Goal: Information Seeking & Learning: Learn about a topic

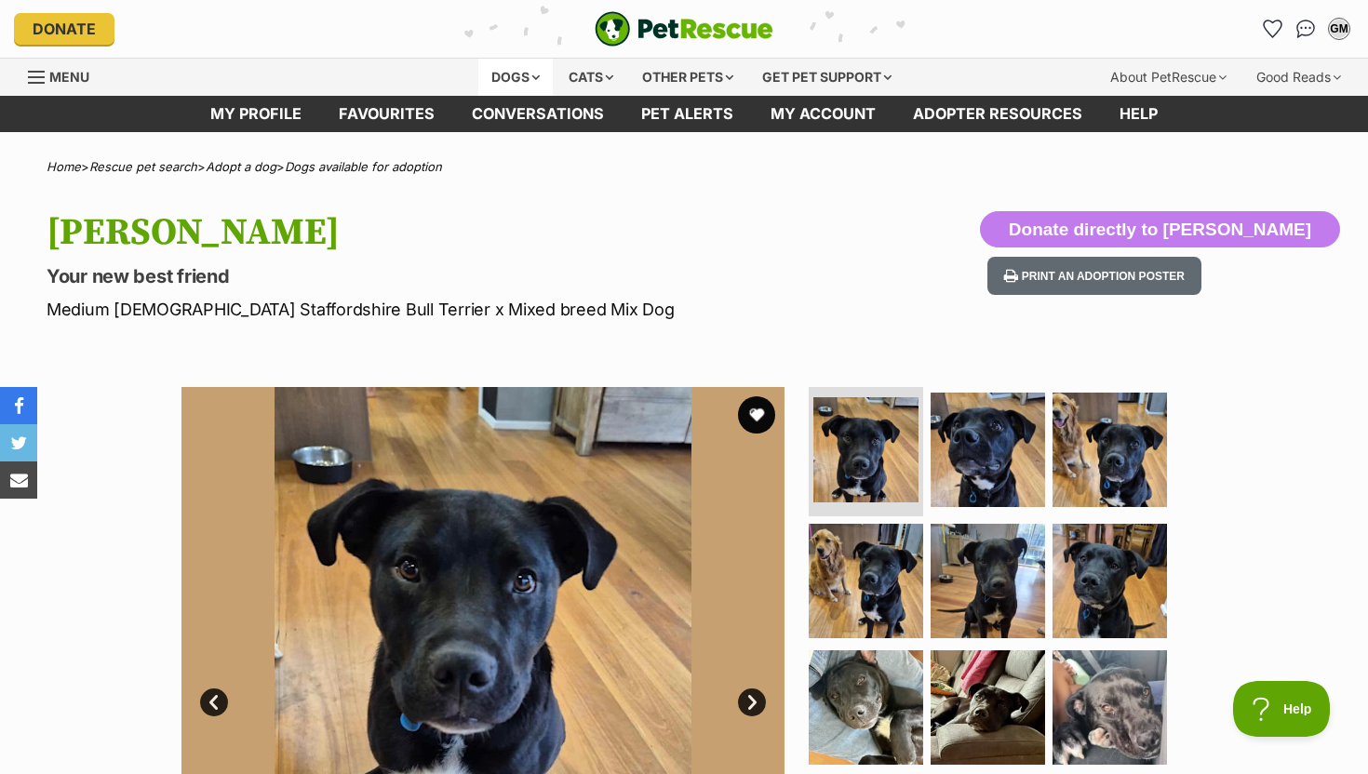
click at [519, 69] on div "Dogs" at bounding box center [515, 77] width 74 height 37
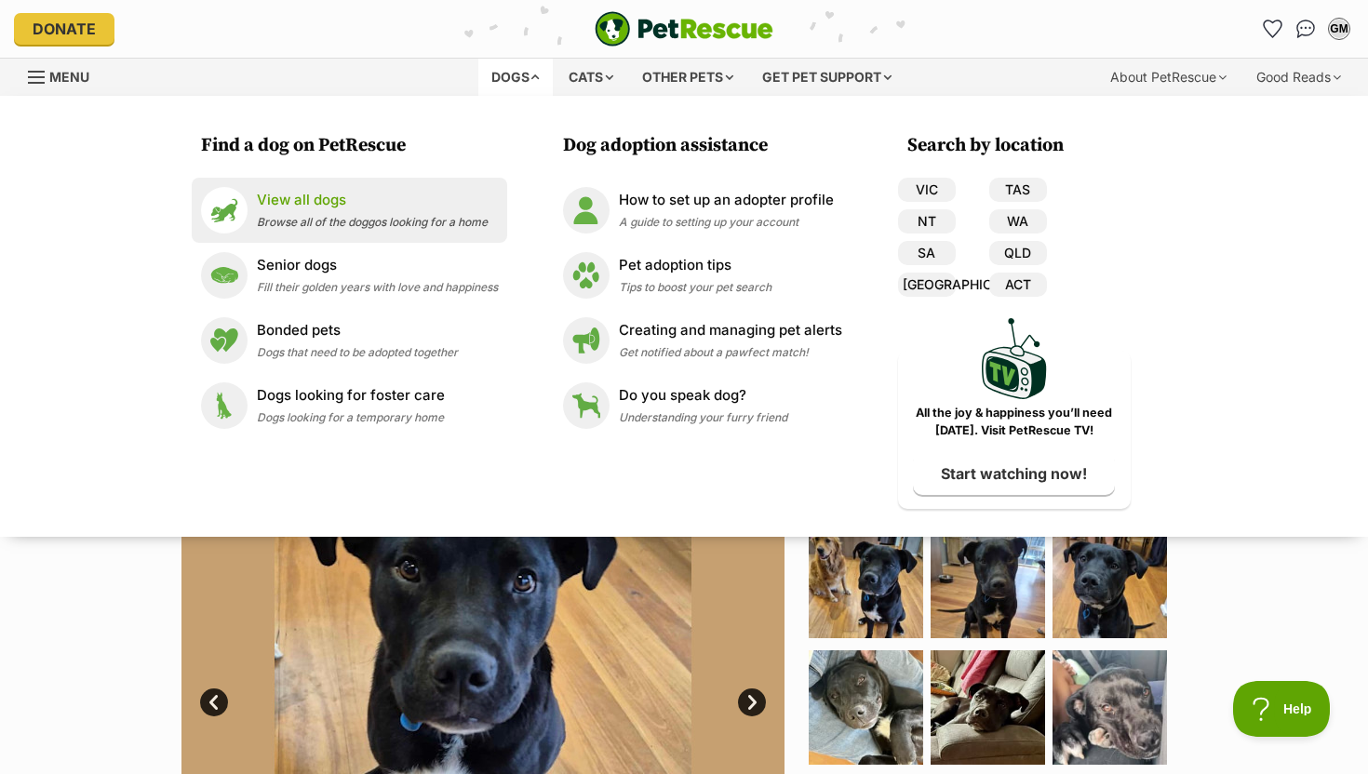
click at [294, 210] on p "View all dogs" at bounding box center [372, 200] width 231 height 21
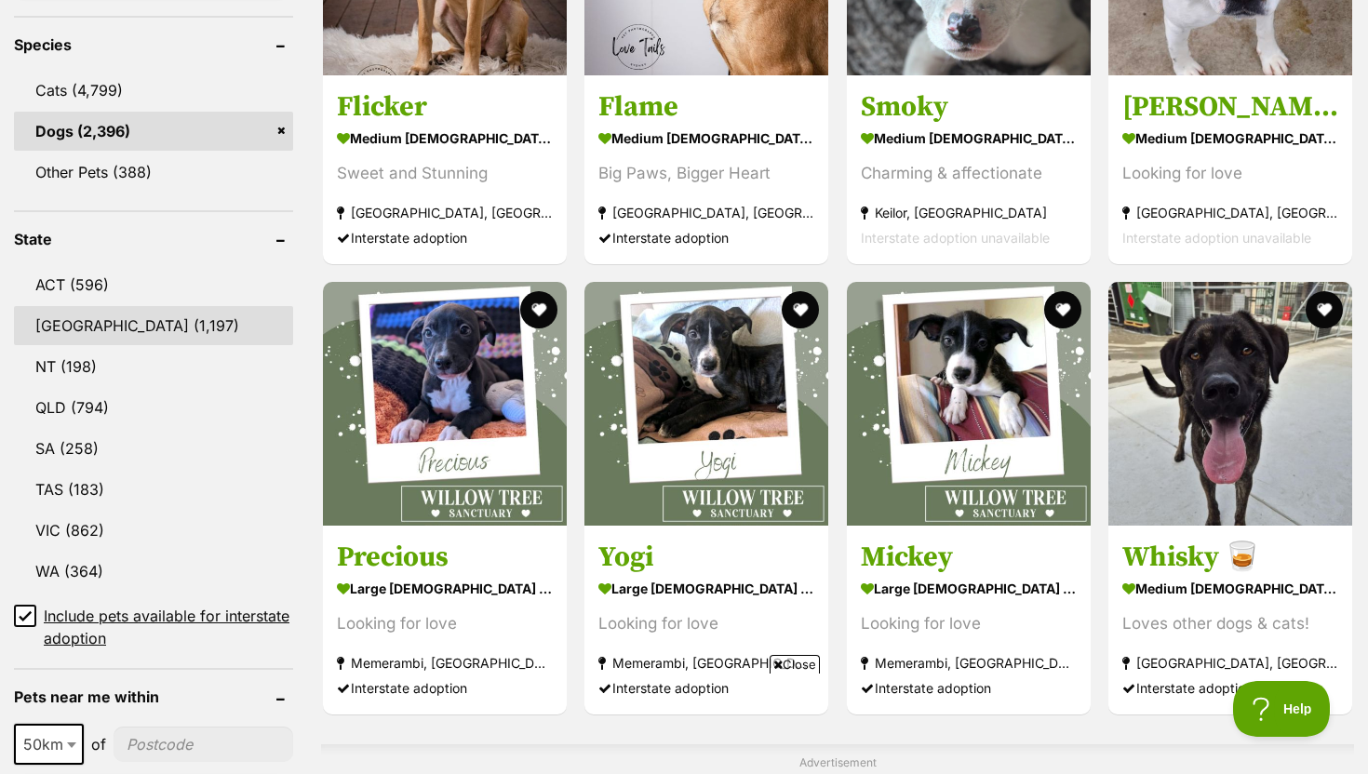
scroll to position [812, 0]
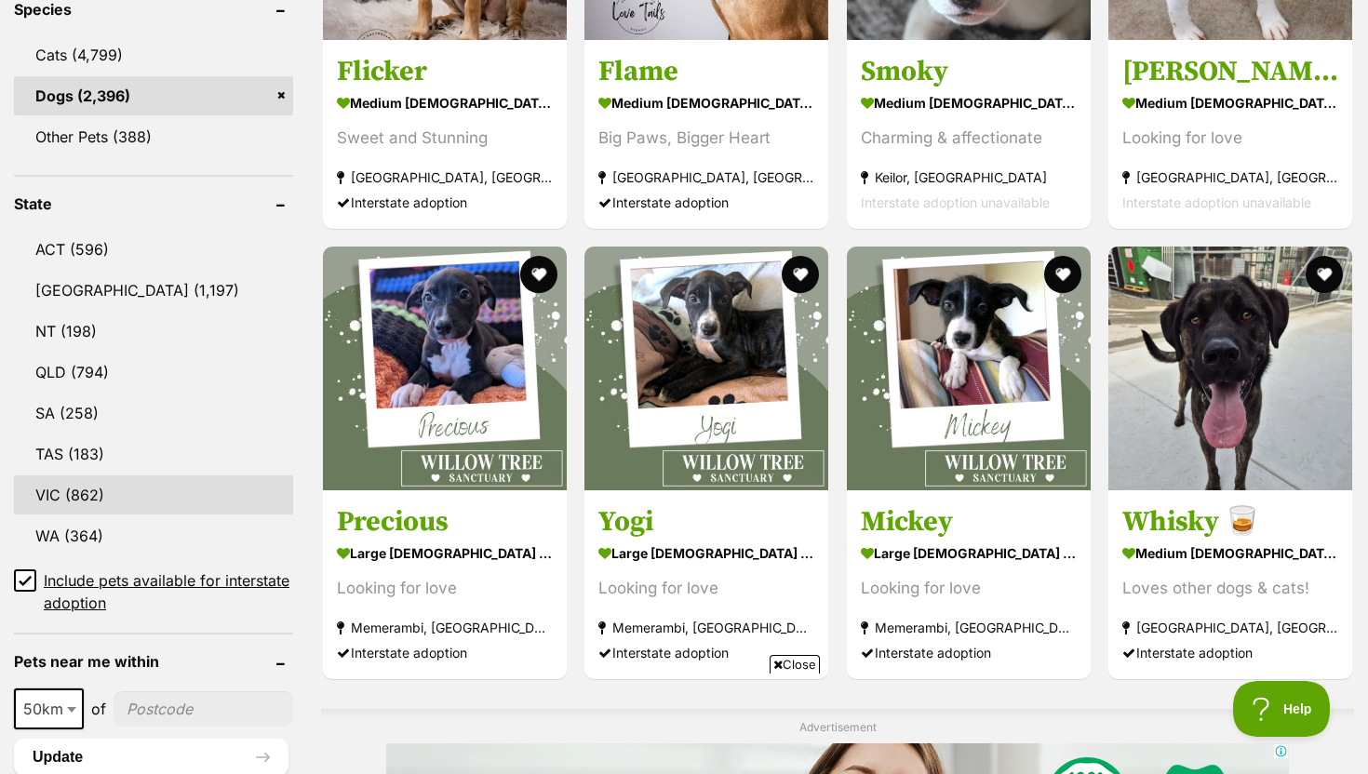
click at [110, 476] on link "VIC (862)" at bounding box center [153, 495] width 279 height 39
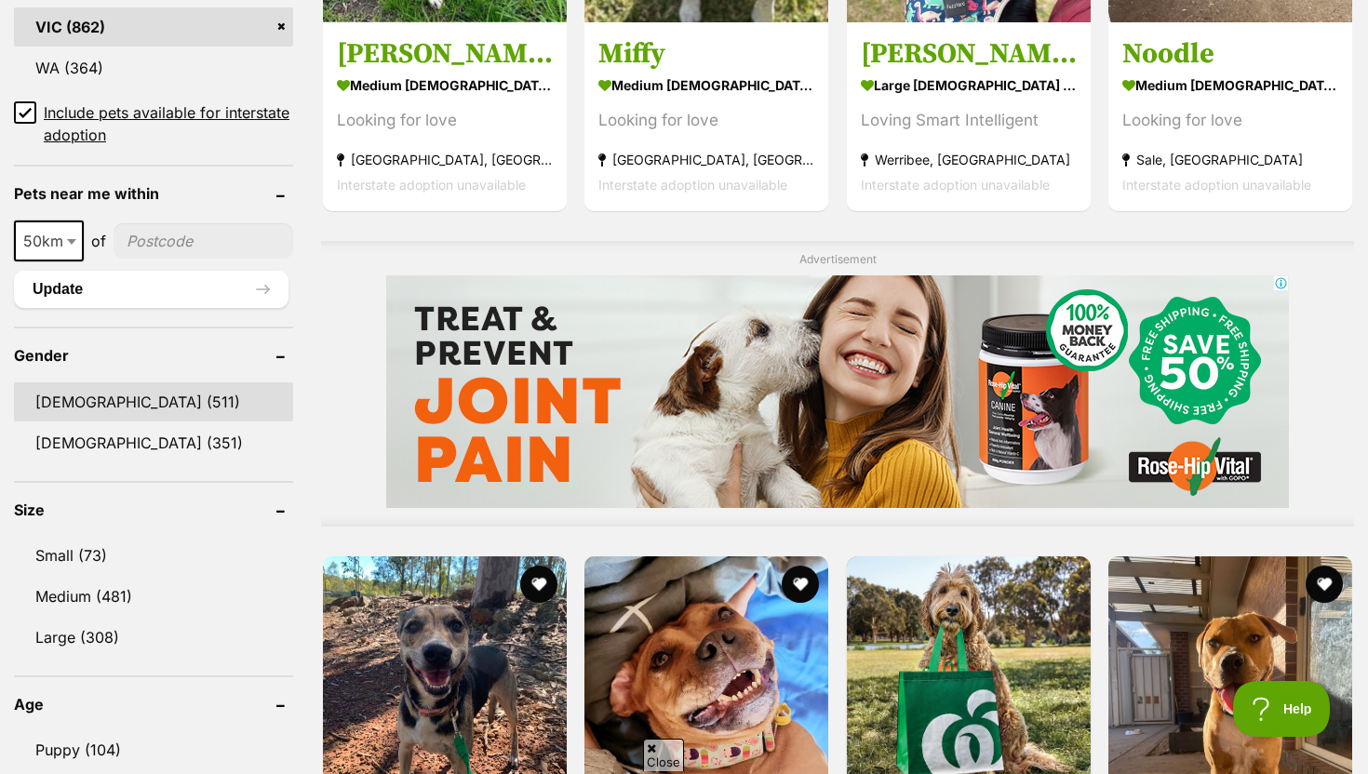
click at [90, 402] on link "Male (511)" at bounding box center [153, 402] width 279 height 39
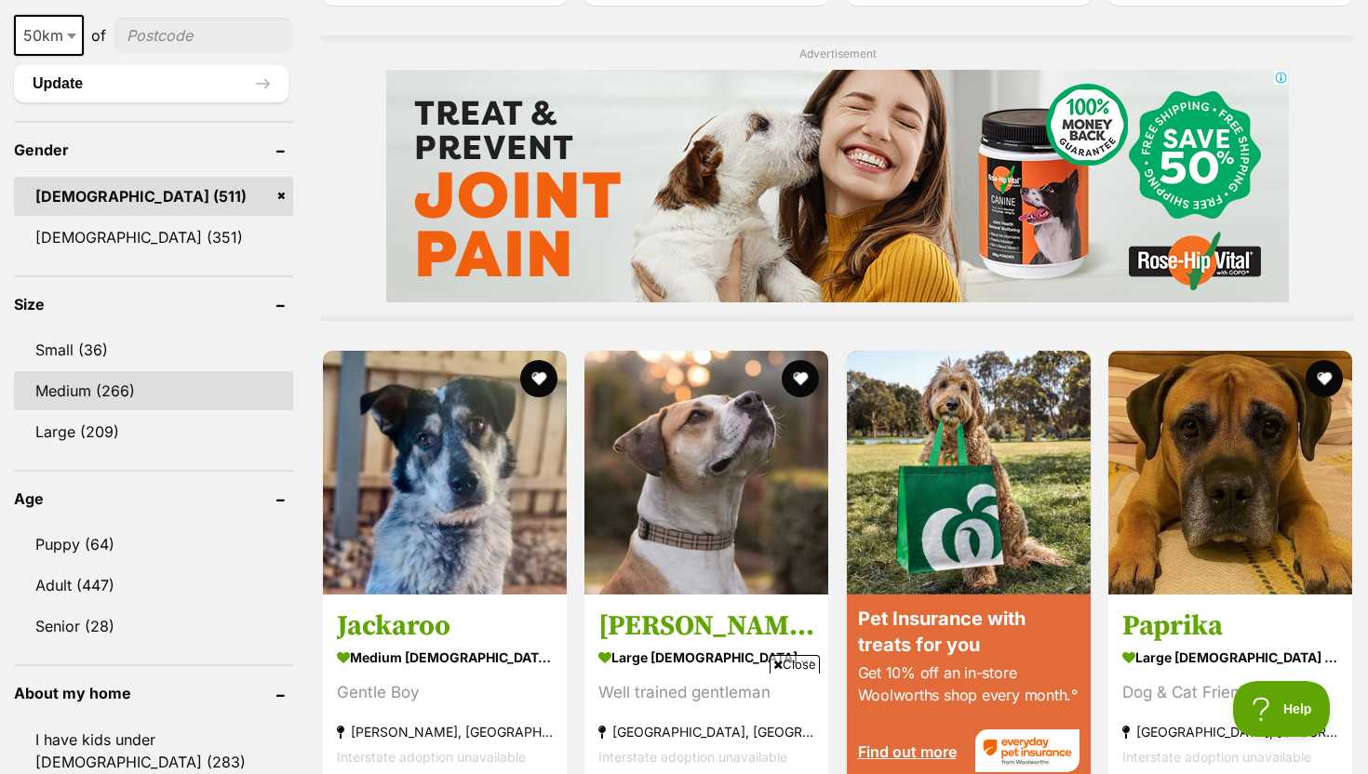
click at [145, 392] on link "Medium (266)" at bounding box center [153, 390] width 279 height 39
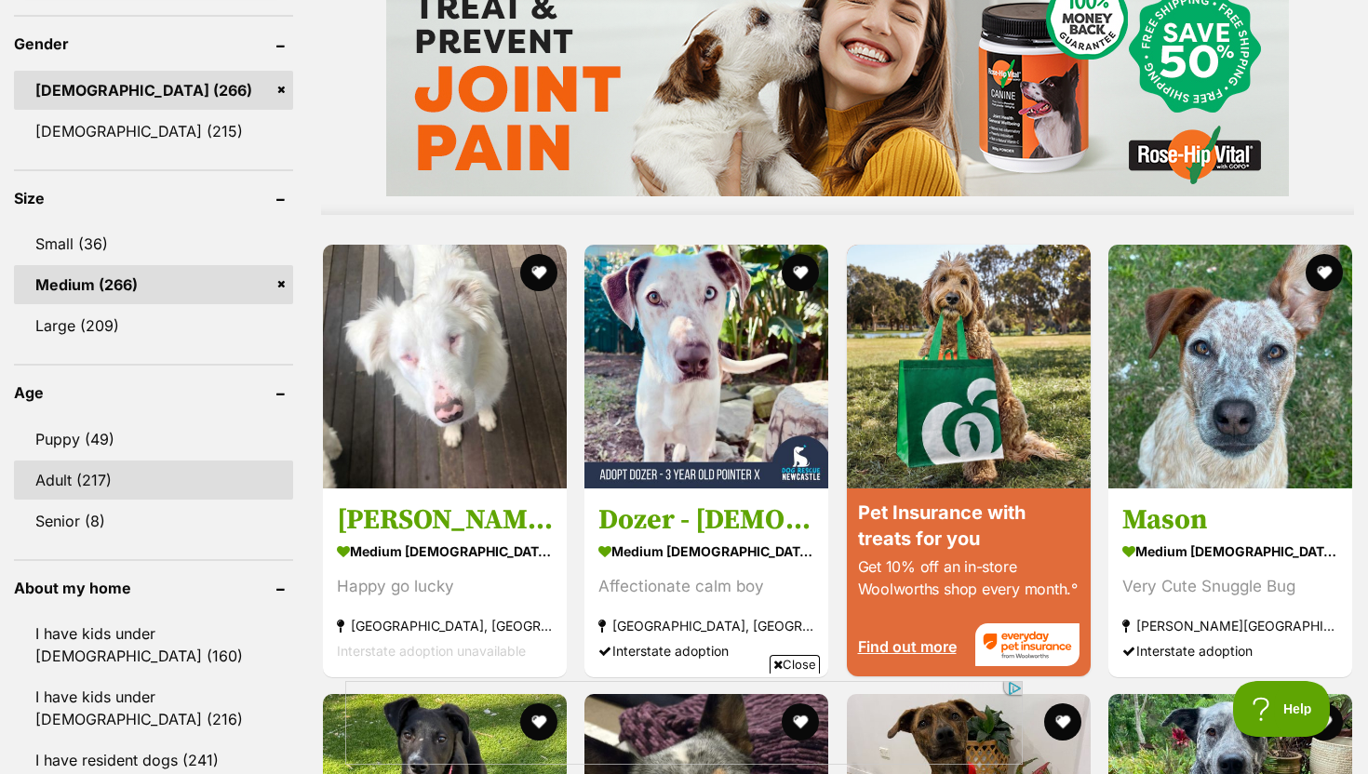
click at [137, 461] on link "Adult (217)" at bounding box center [153, 480] width 279 height 39
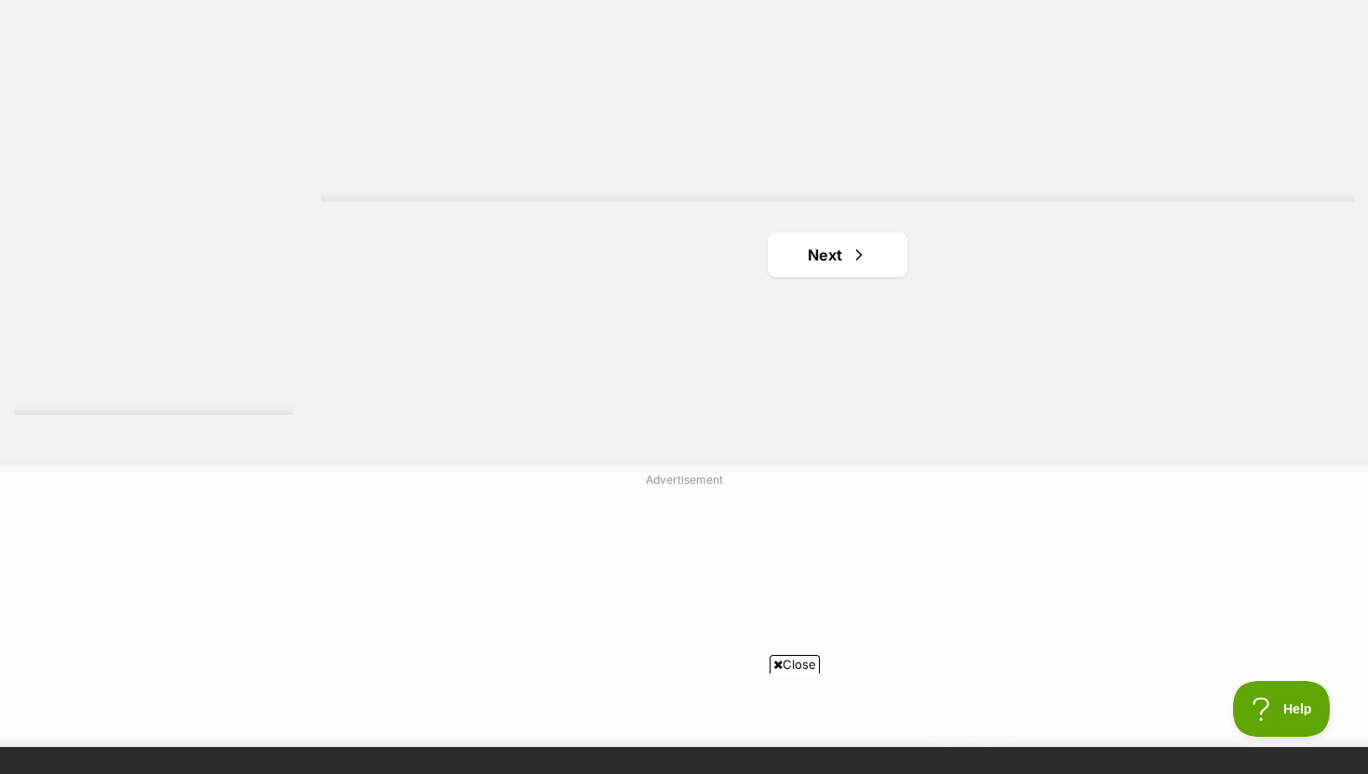
scroll to position [3561, 0]
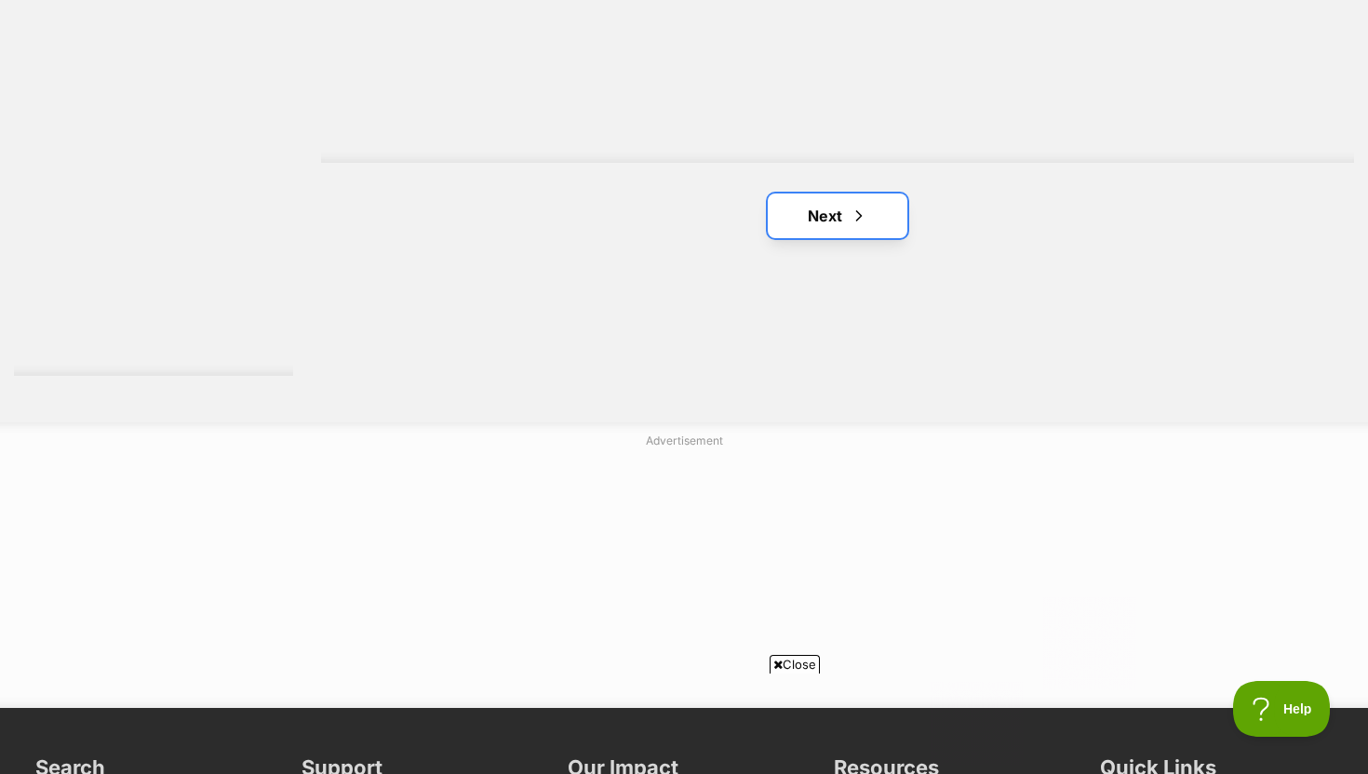
click at [871, 194] on link "Next" at bounding box center [838, 216] width 140 height 45
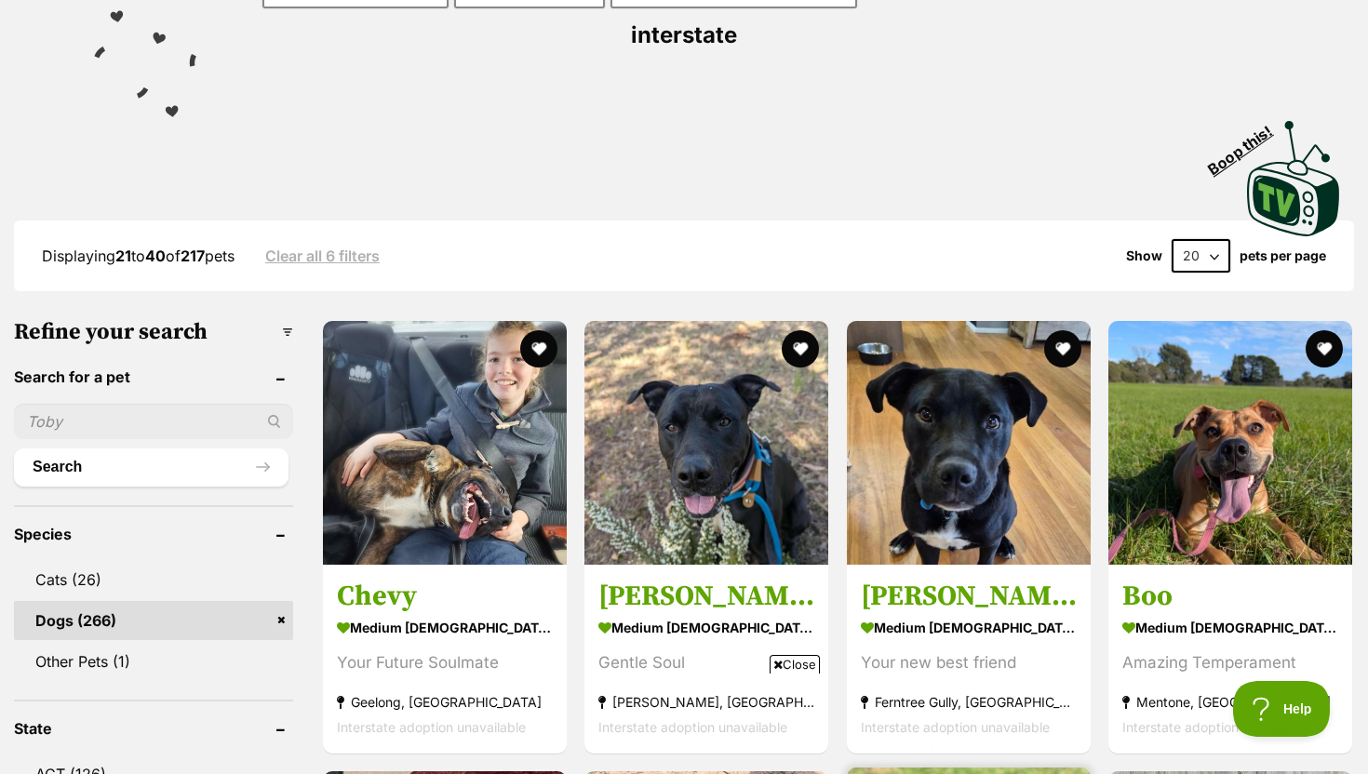
scroll to position [332, 0]
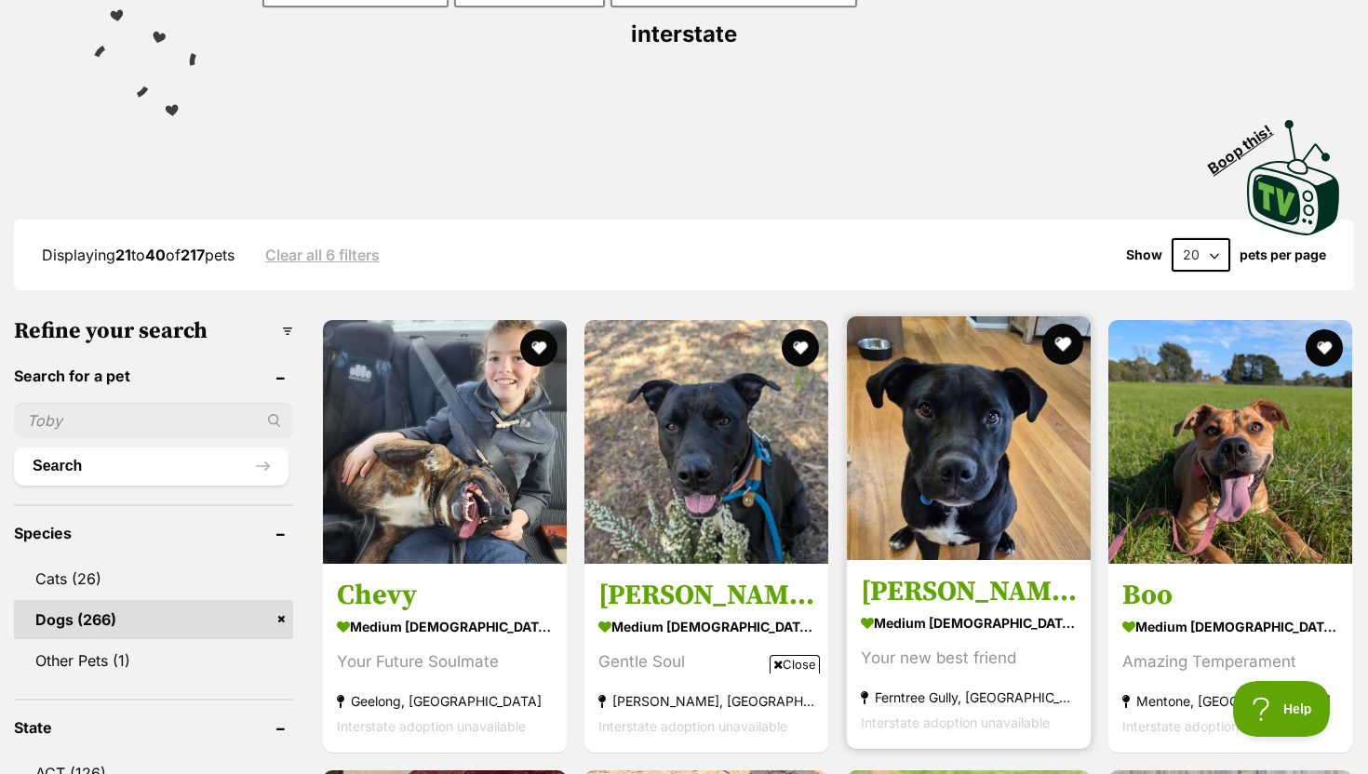
click at [1059, 324] on button "favourite" at bounding box center [1063, 344] width 41 height 41
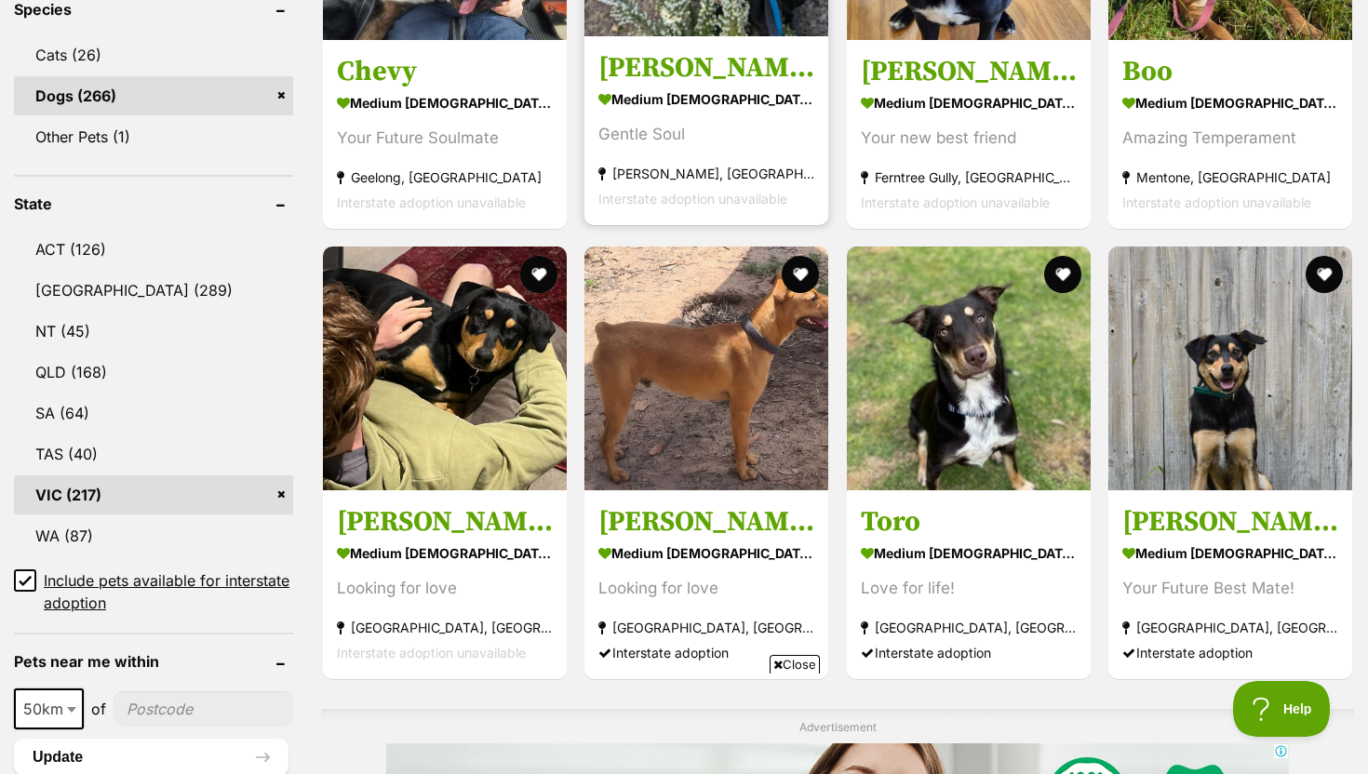
scroll to position [861, 0]
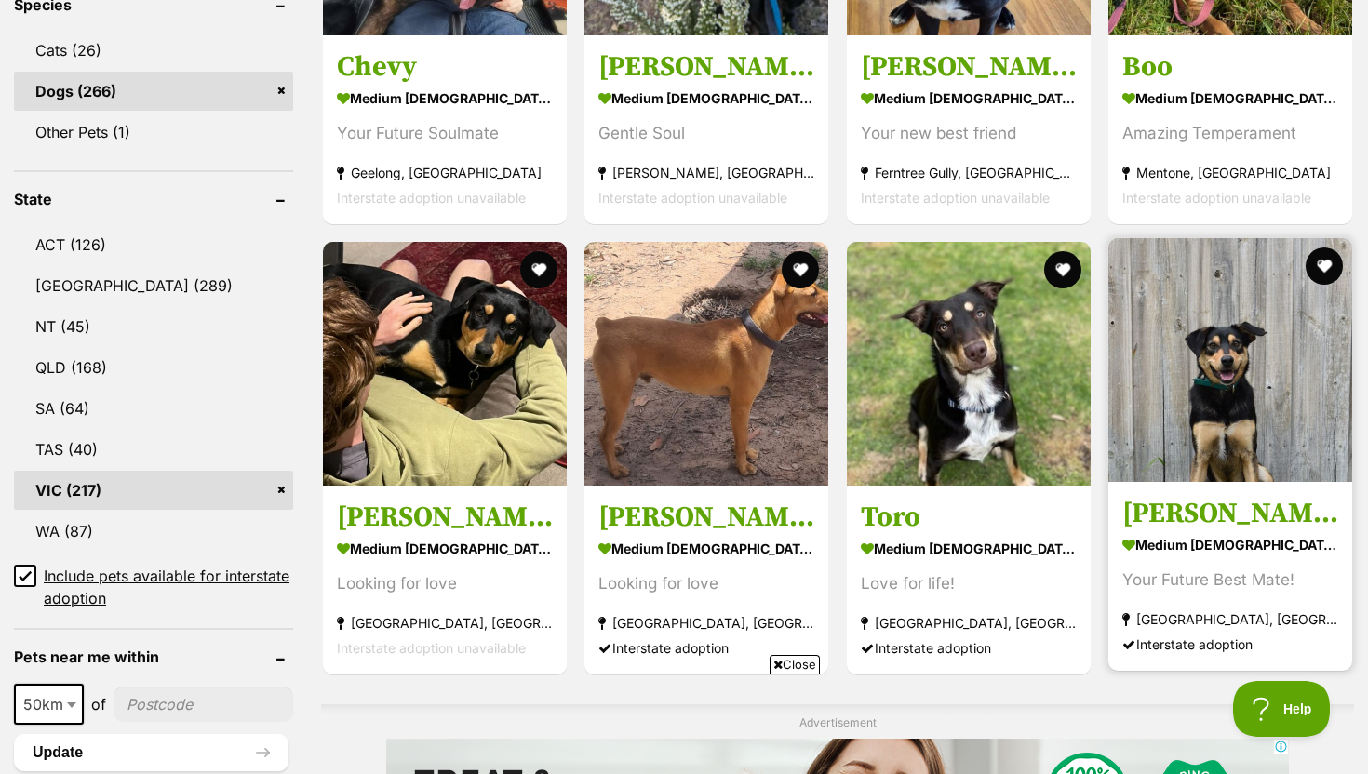
click at [1248, 532] on strong "medium [DEMOGRAPHIC_DATA] Dog" at bounding box center [1231, 545] width 216 height 27
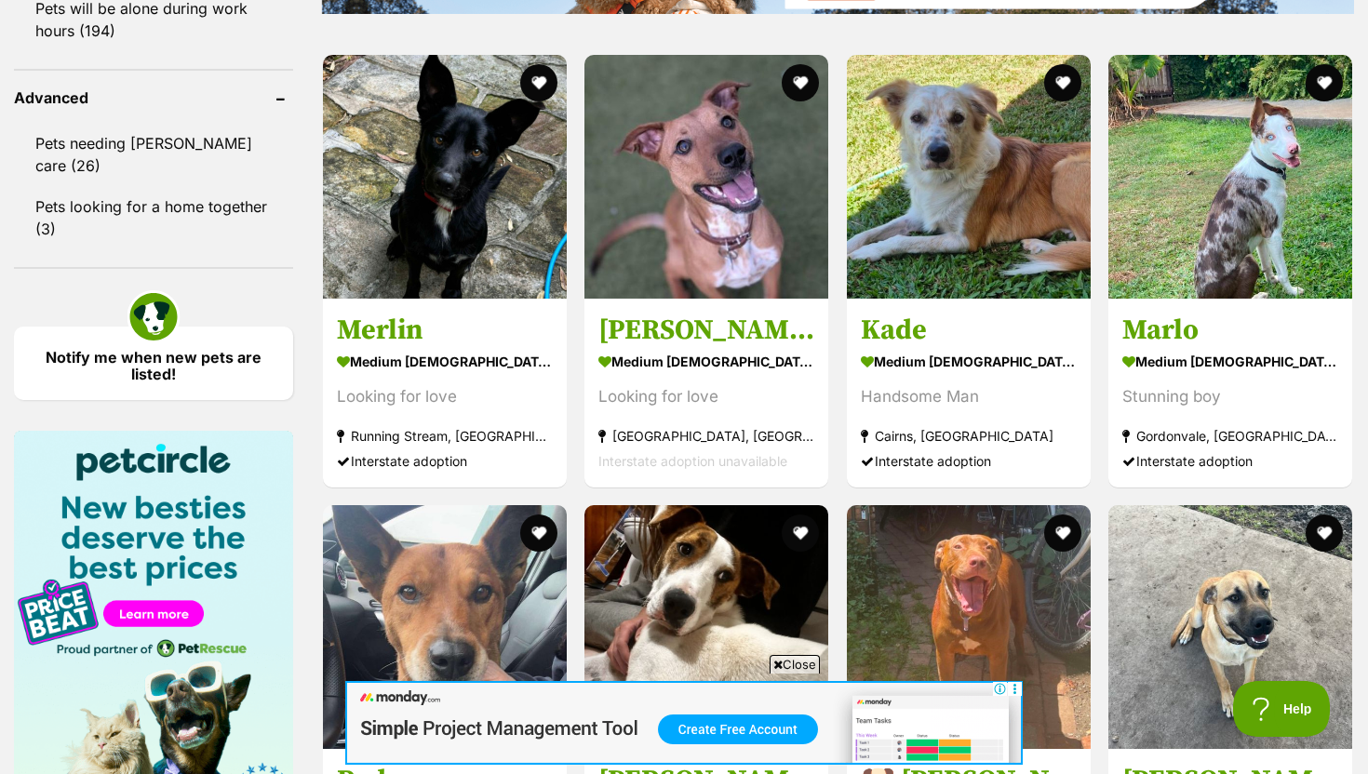
scroll to position [2475, 0]
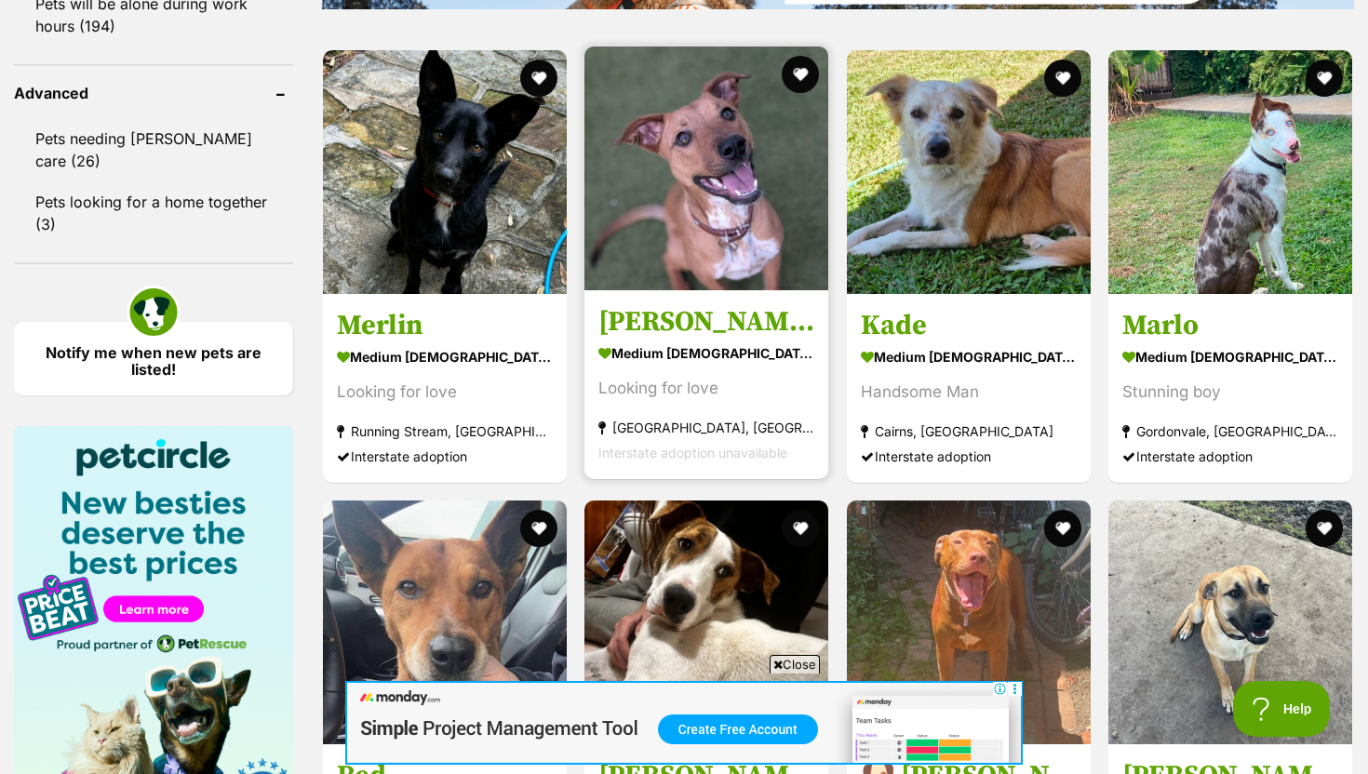
click at [658, 340] on strong "medium [DEMOGRAPHIC_DATA] Dog" at bounding box center [707, 353] width 216 height 27
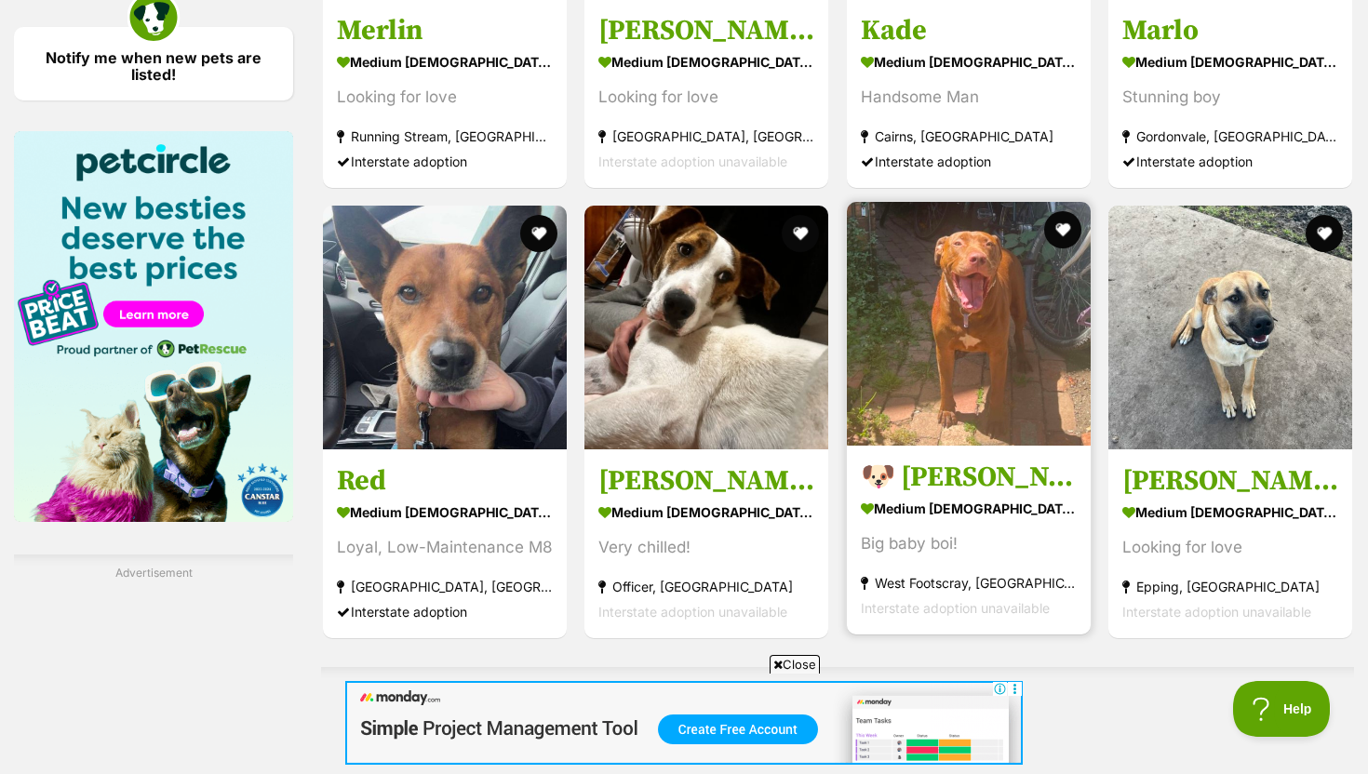
scroll to position [2793, 0]
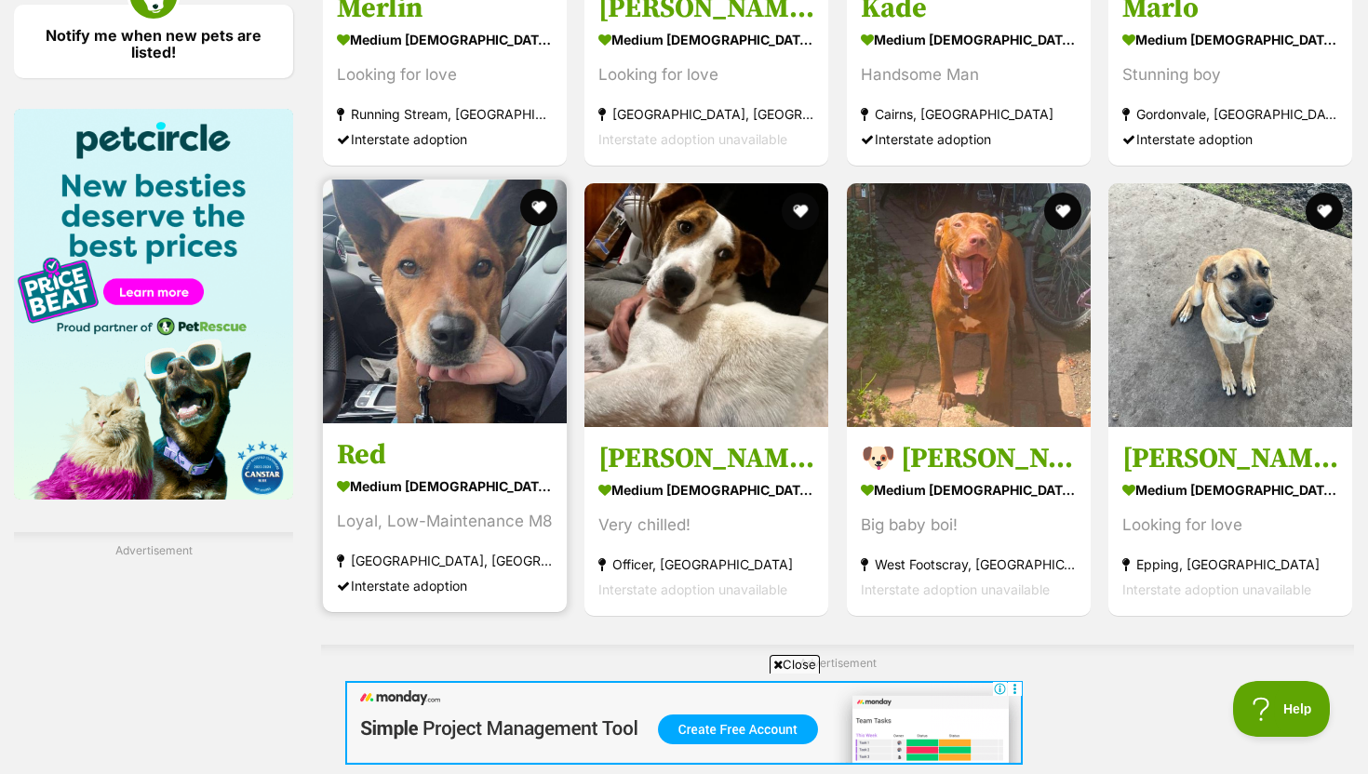
click at [456, 472] on strong "medium [DEMOGRAPHIC_DATA] Dog" at bounding box center [445, 485] width 216 height 27
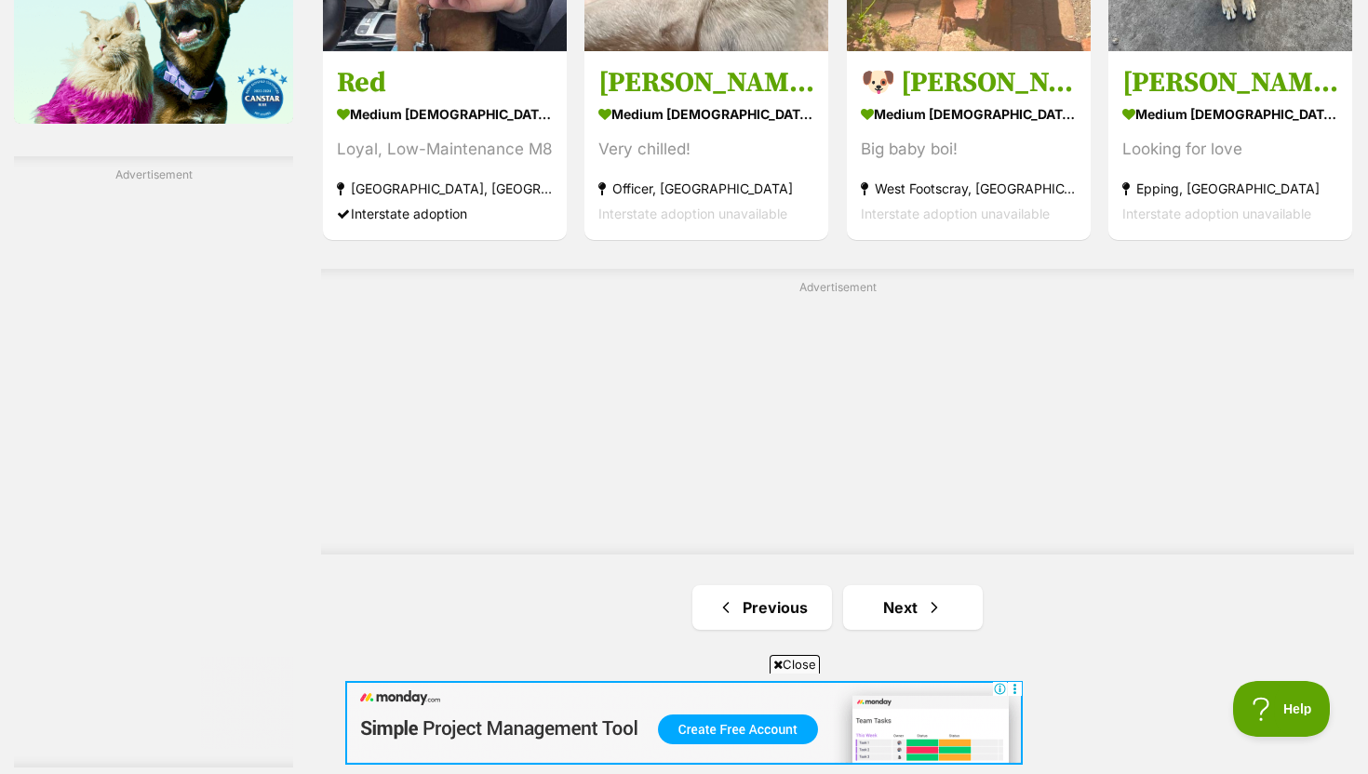
scroll to position [3181, 0]
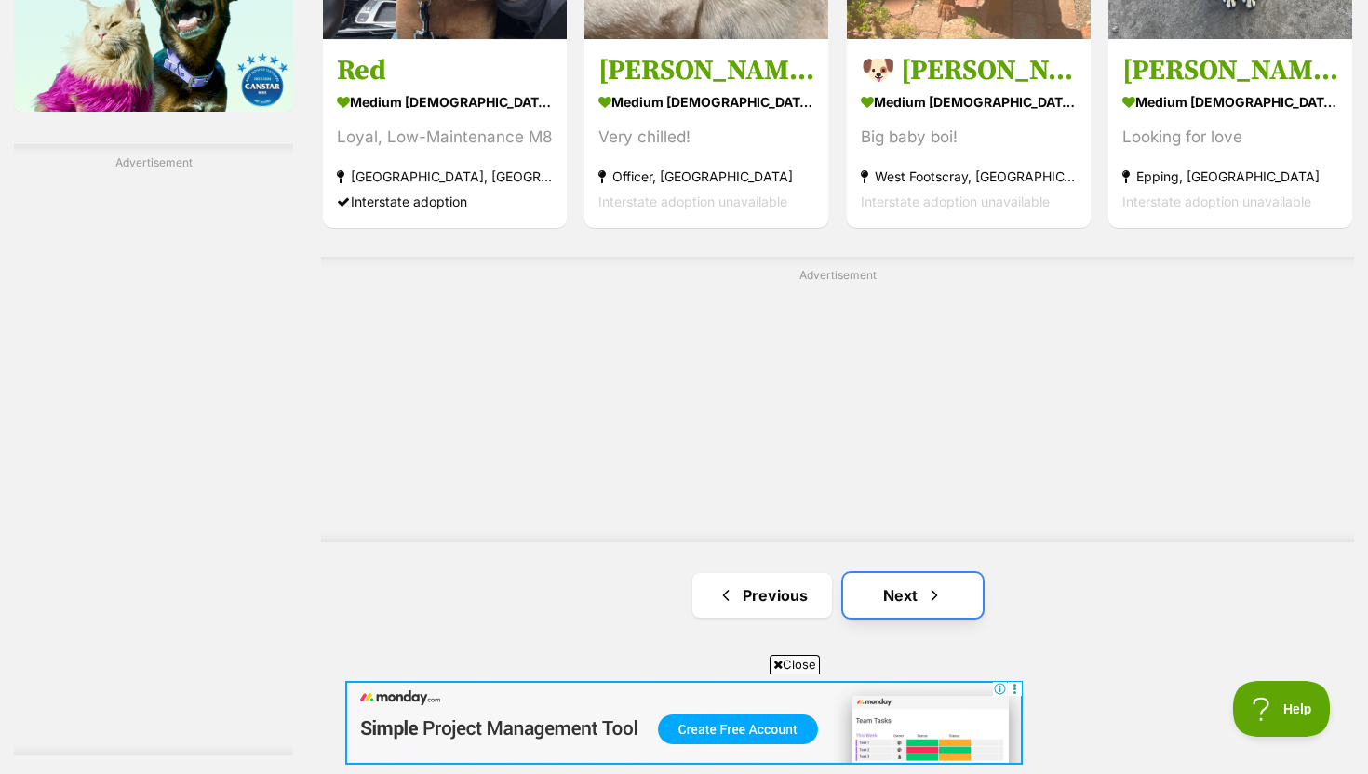
click at [896, 573] on link "Next" at bounding box center [913, 595] width 140 height 45
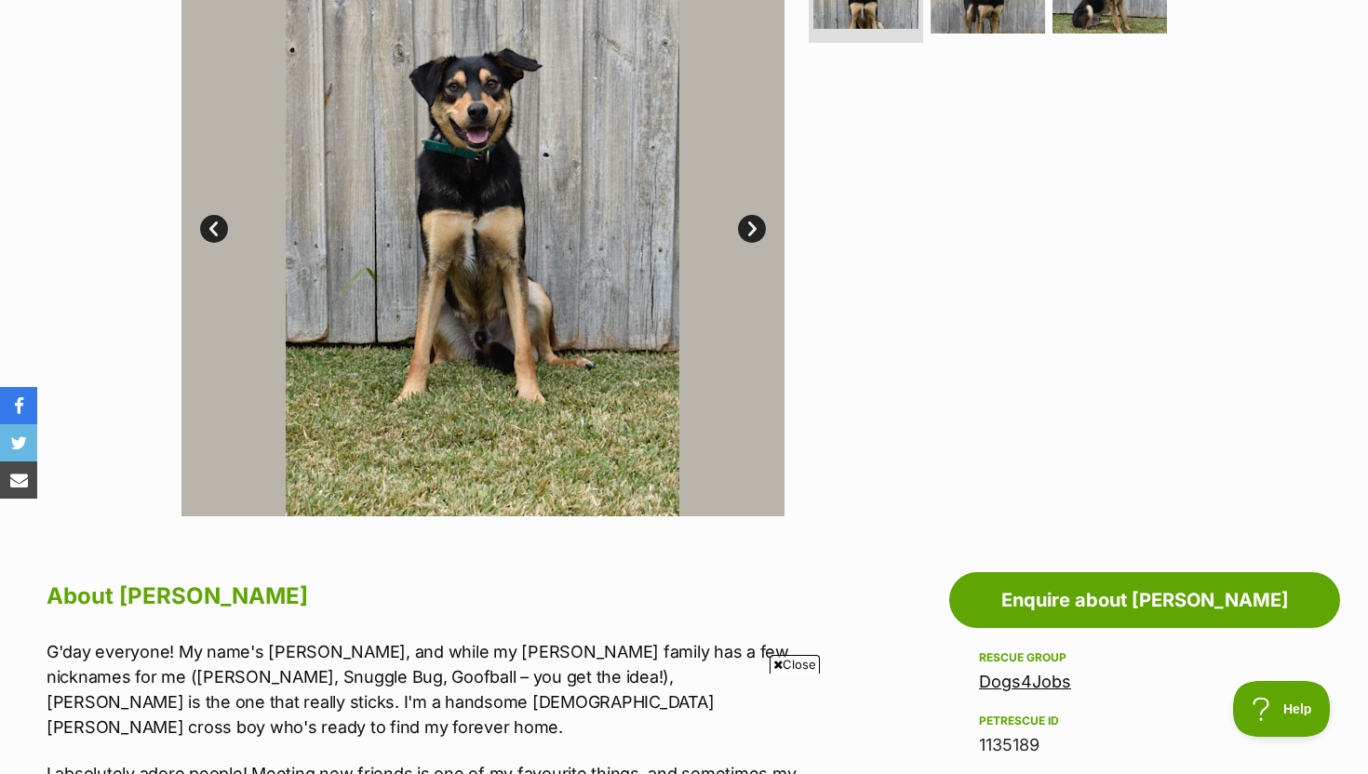
scroll to position [100, 0]
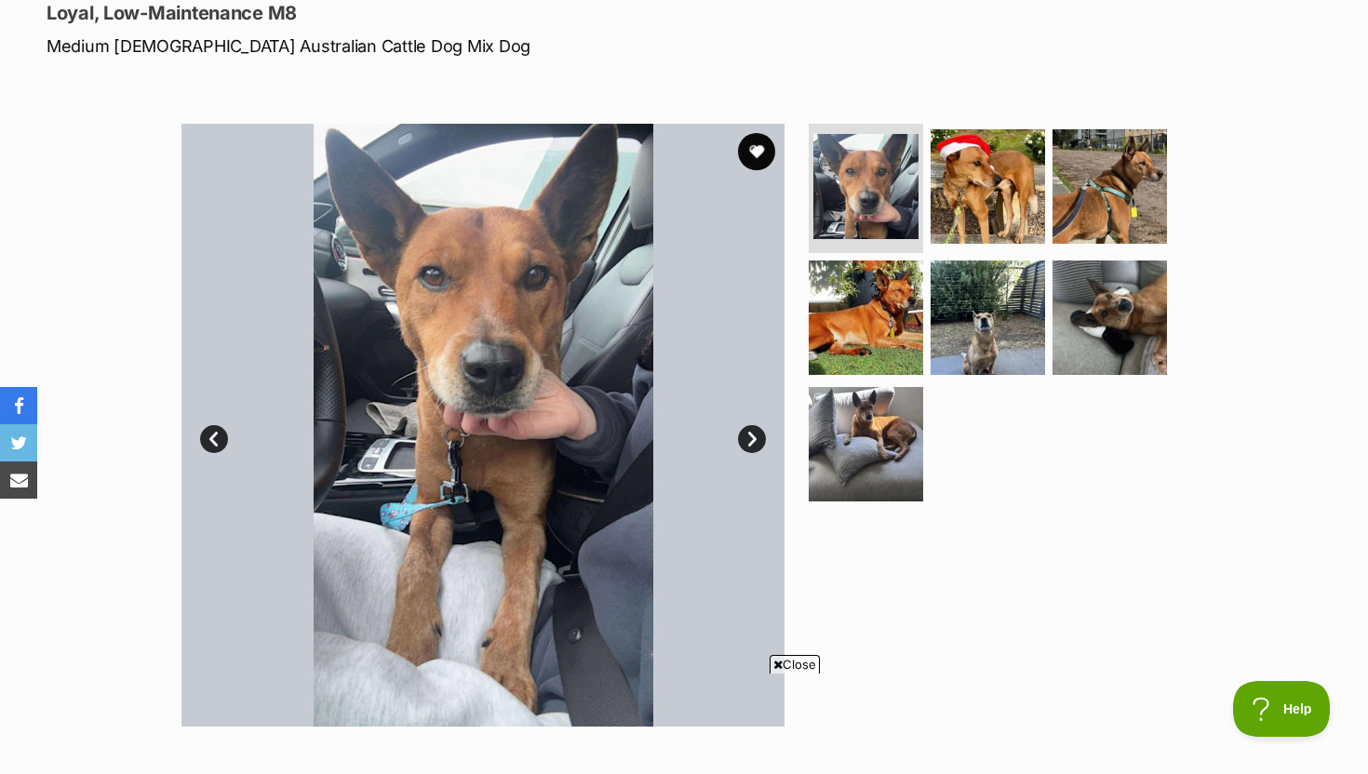
scroll to position [267, 0]
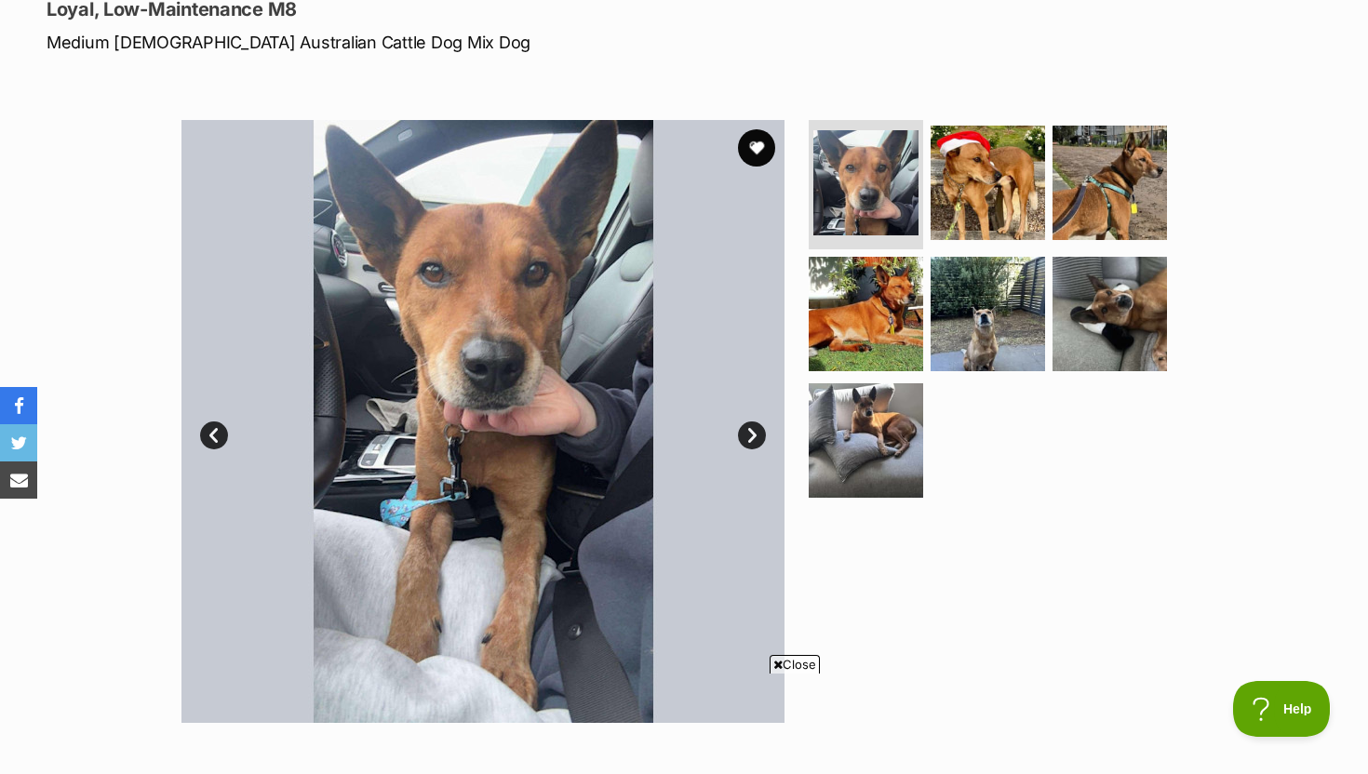
click at [763, 438] on link "Next" at bounding box center [752, 436] width 28 height 28
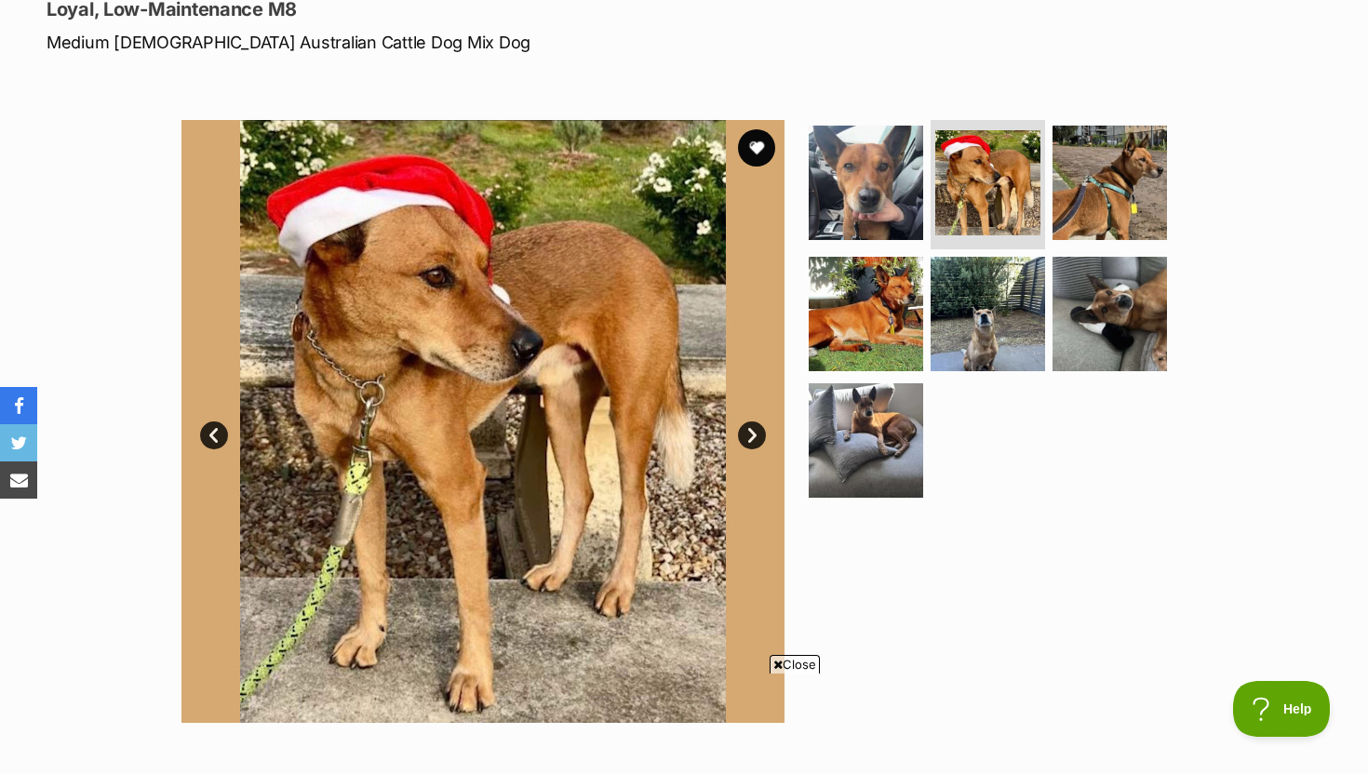
click at [763, 438] on link "Next" at bounding box center [752, 436] width 28 height 28
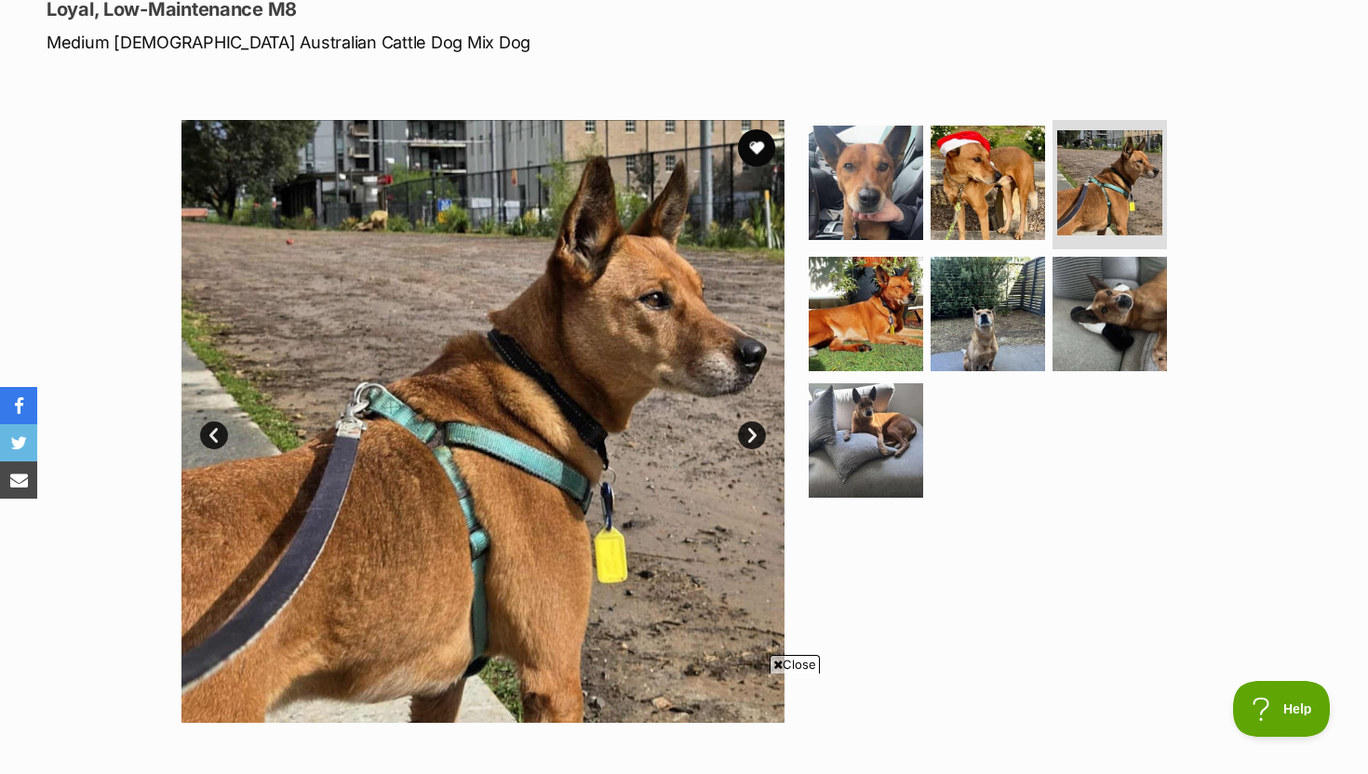
click at [763, 438] on link "Next" at bounding box center [752, 436] width 28 height 28
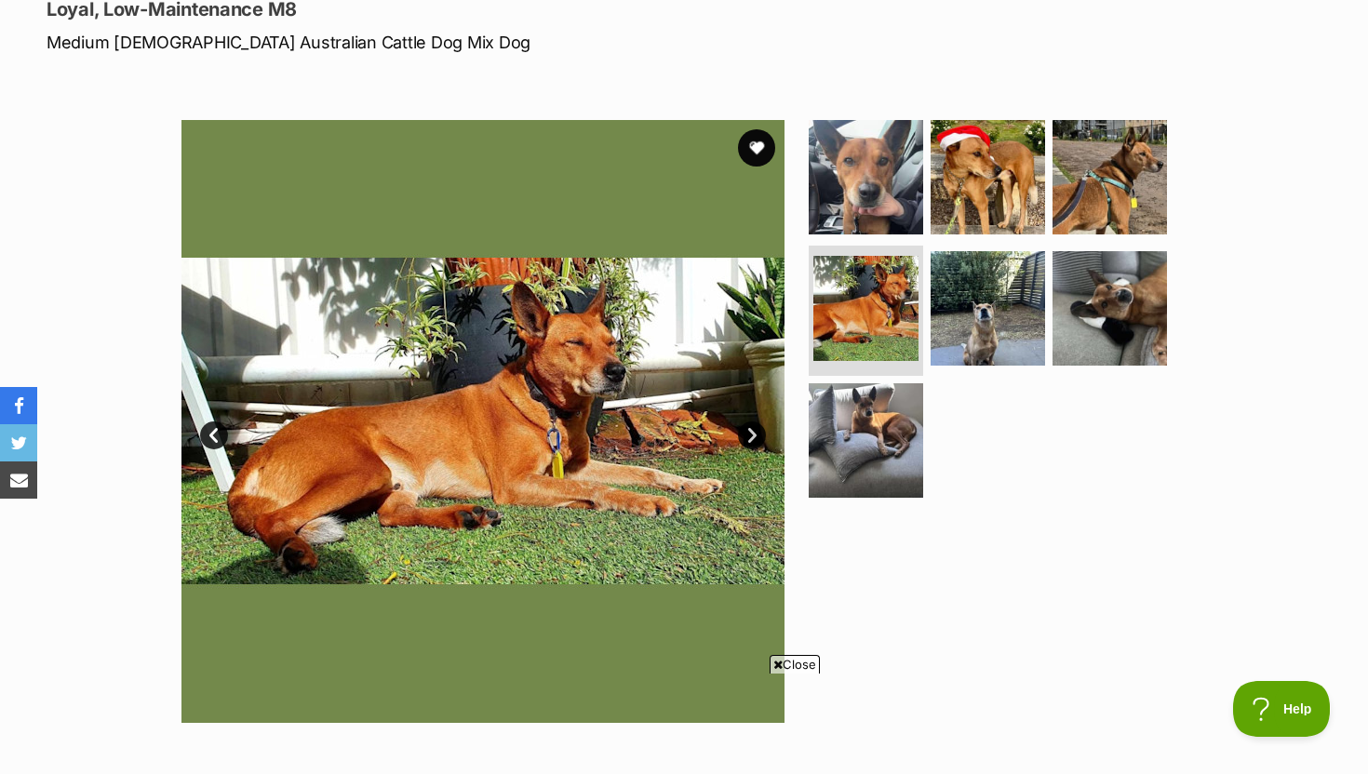
click at [763, 438] on link "Next" at bounding box center [752, 436] width 28 height 28
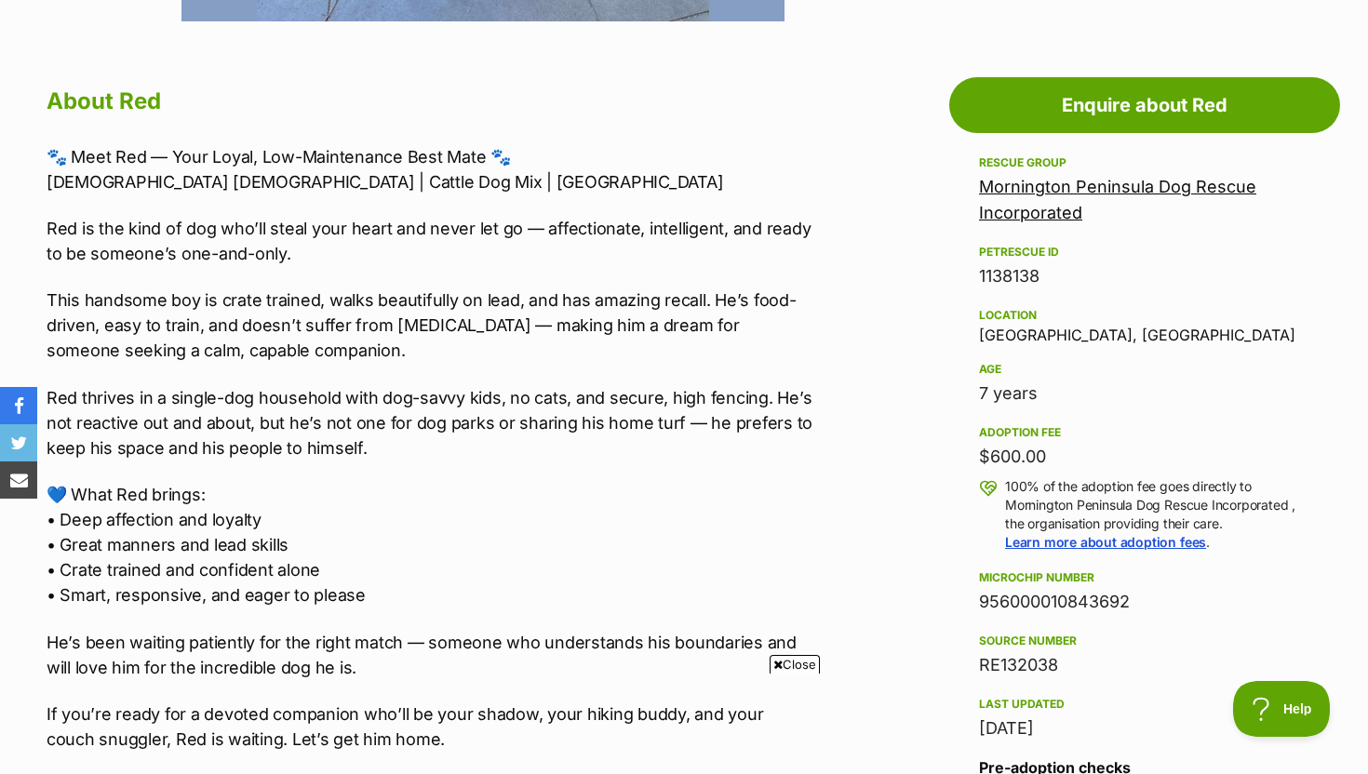
scroll to position [970, 0]
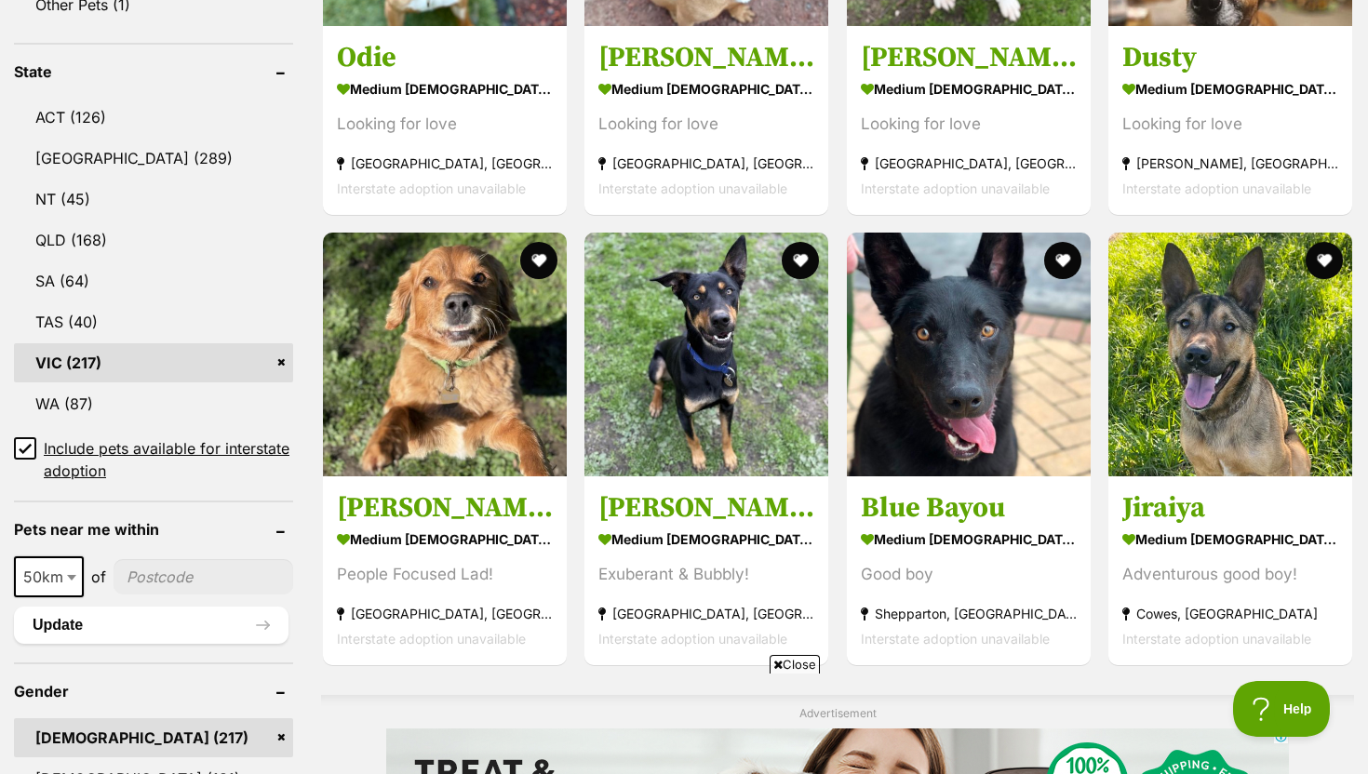
scroll to position [991, 0]
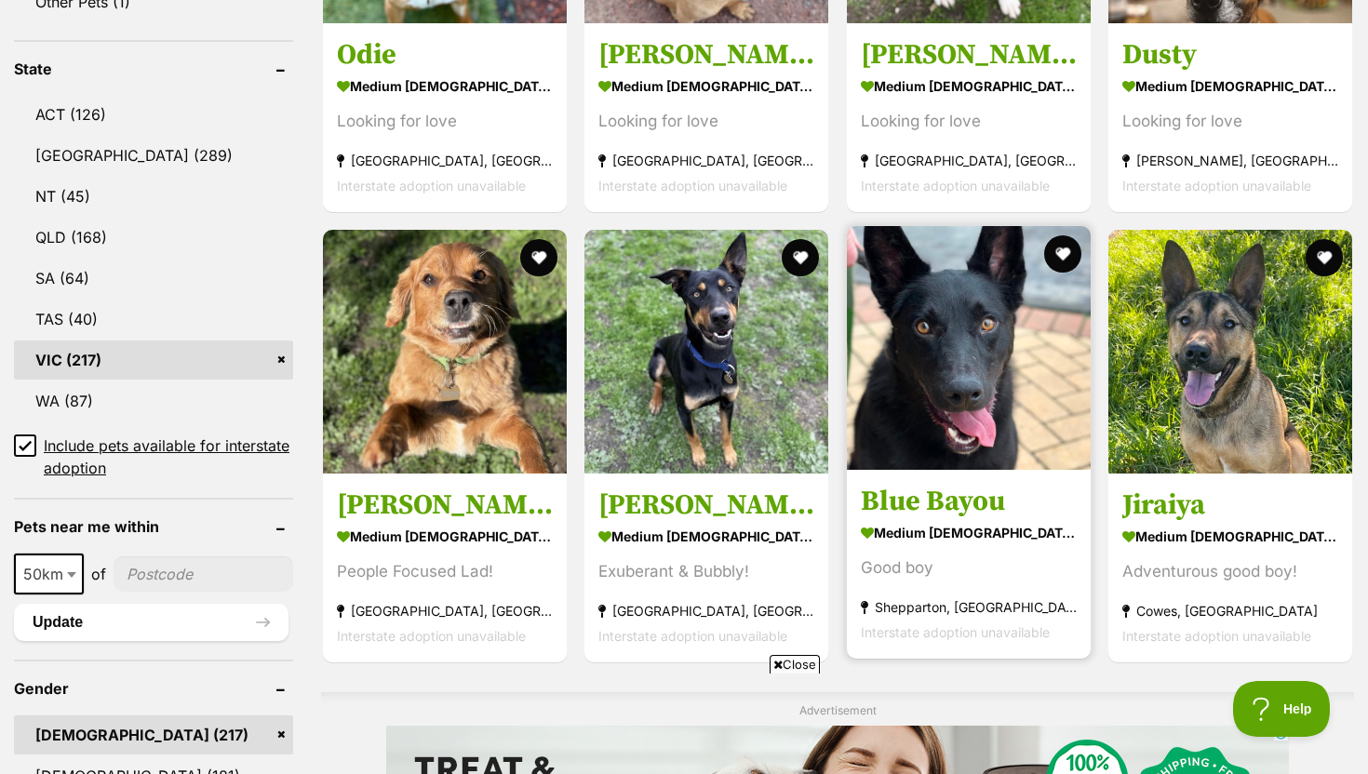
click at [935, 484] on h3 "Blue Bayou" at bounding box center [969, 501] width 216 height 35
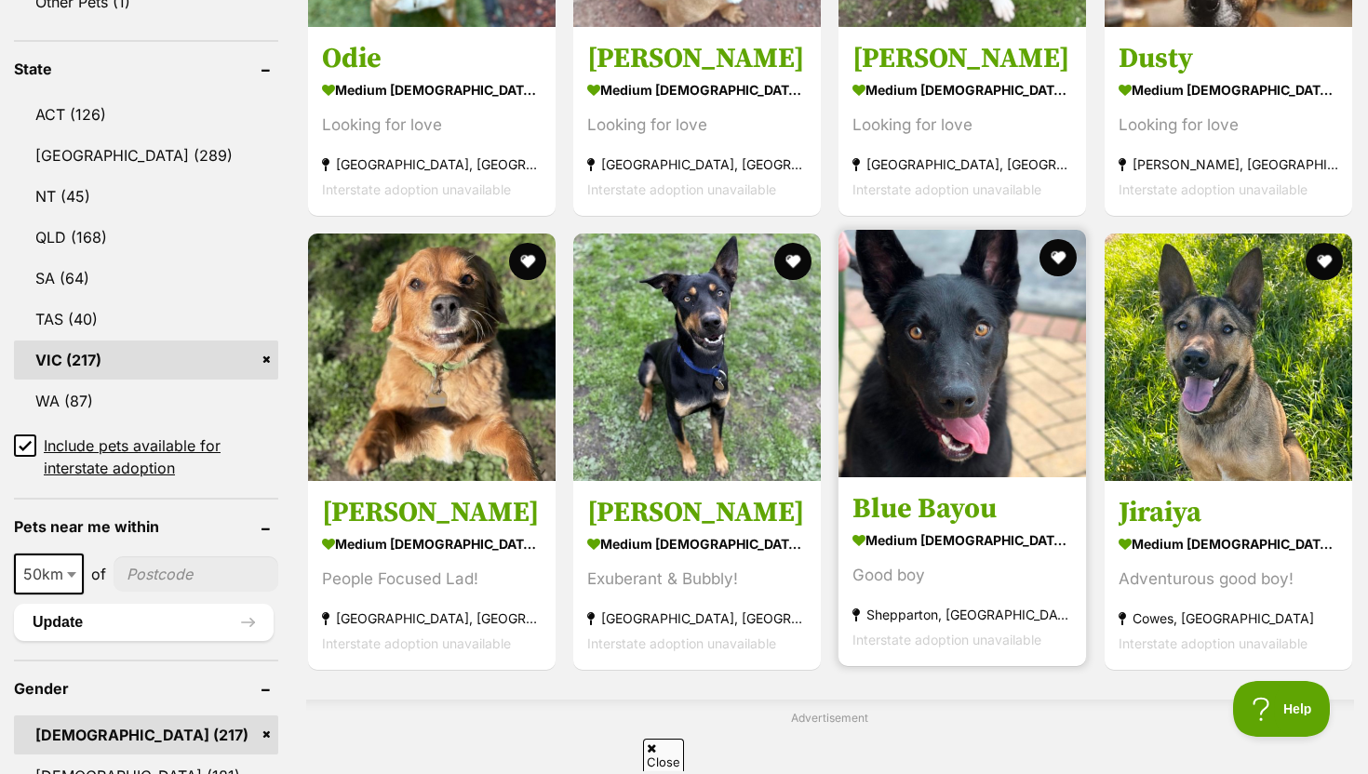
click at [956, 492] on h3 "Blue Bayou" at bounding box center [963, 509] width 220 height 35
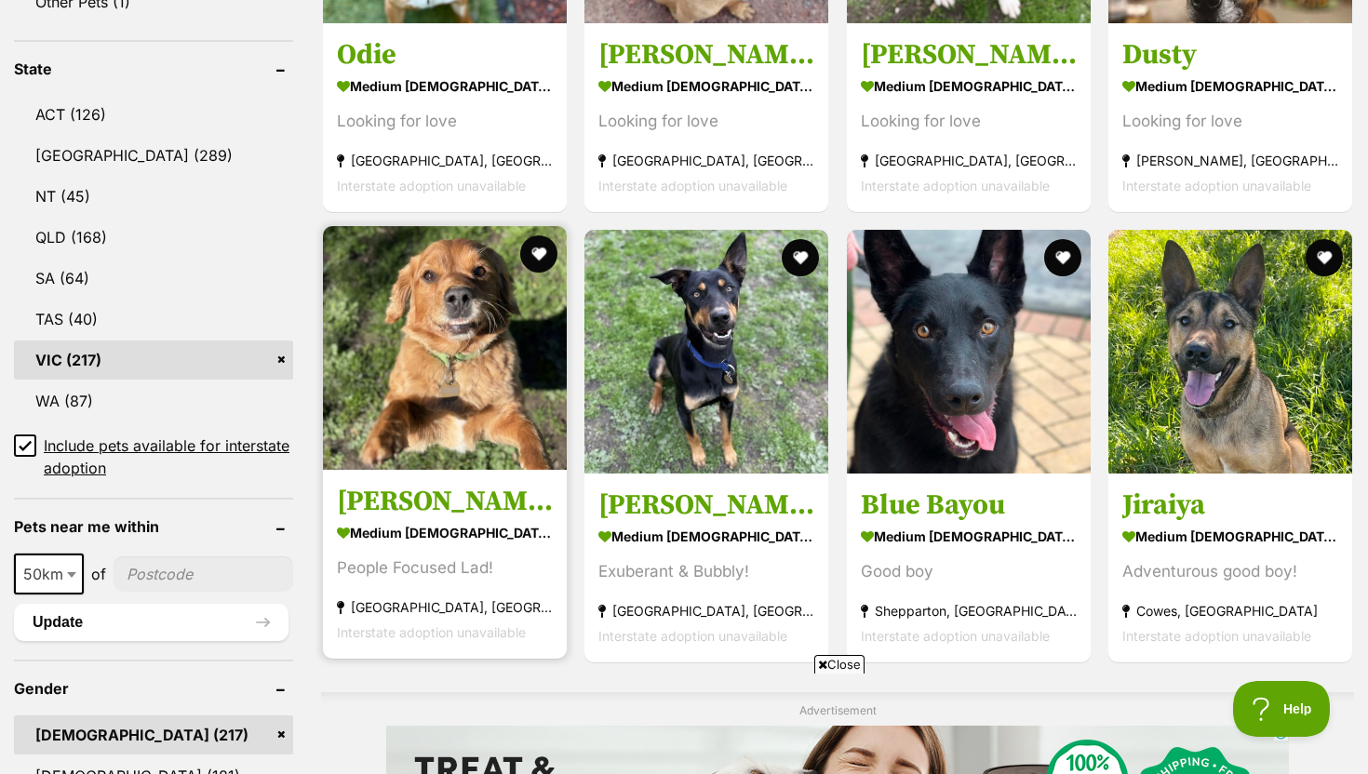
click at [424, 484] on h3 "Lee" at bounding box center [445, 501] width 216 height 35
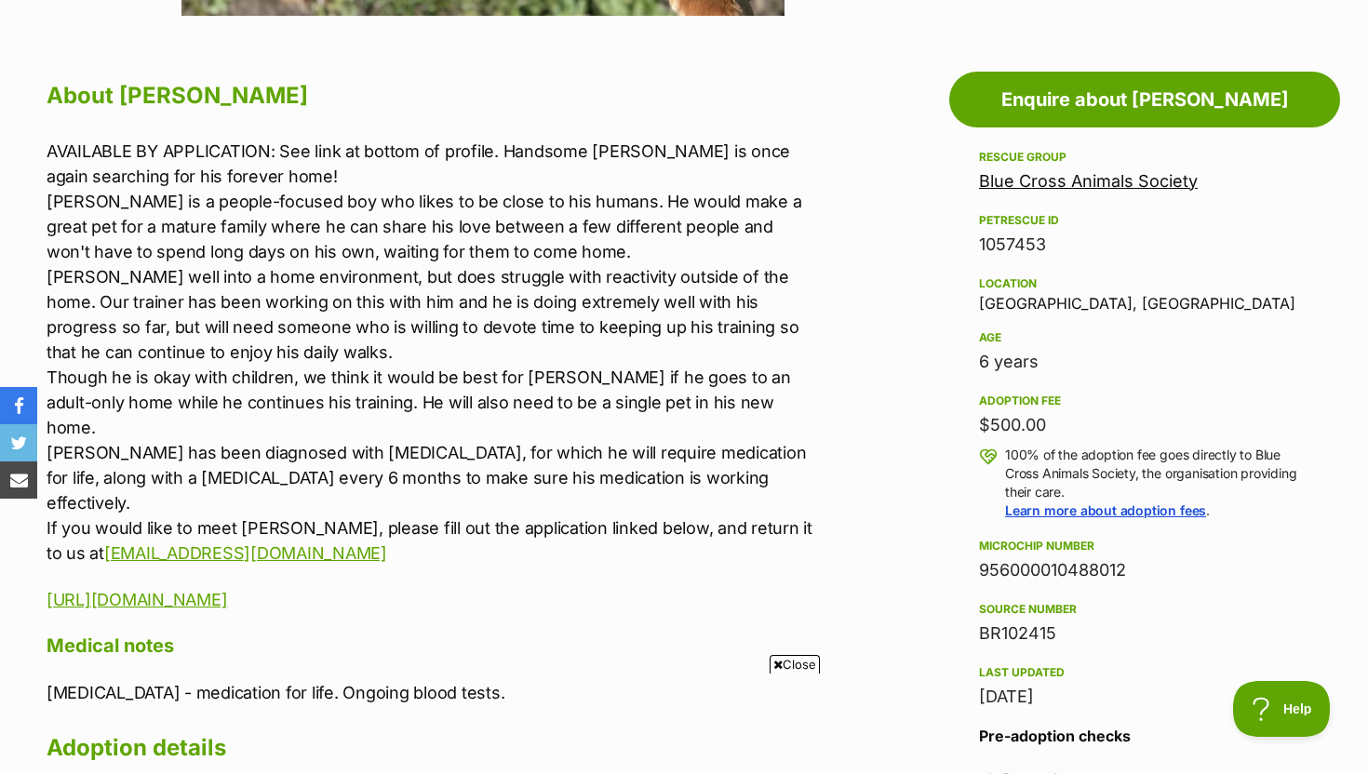
scroll to position [979, 0]
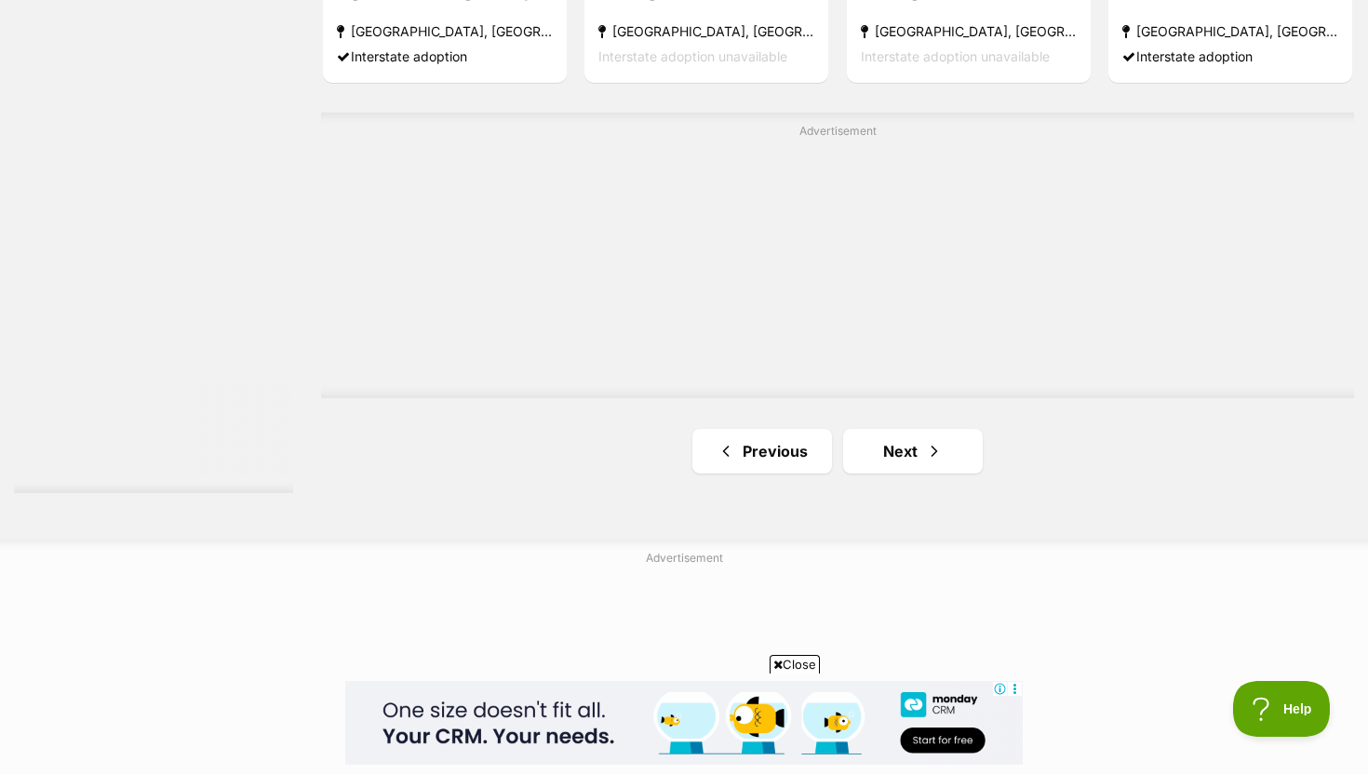
scroll to position [3442, 0]
click at [931, 441] on span "Next page" at bounding box center [934, 452] width 19 height 22
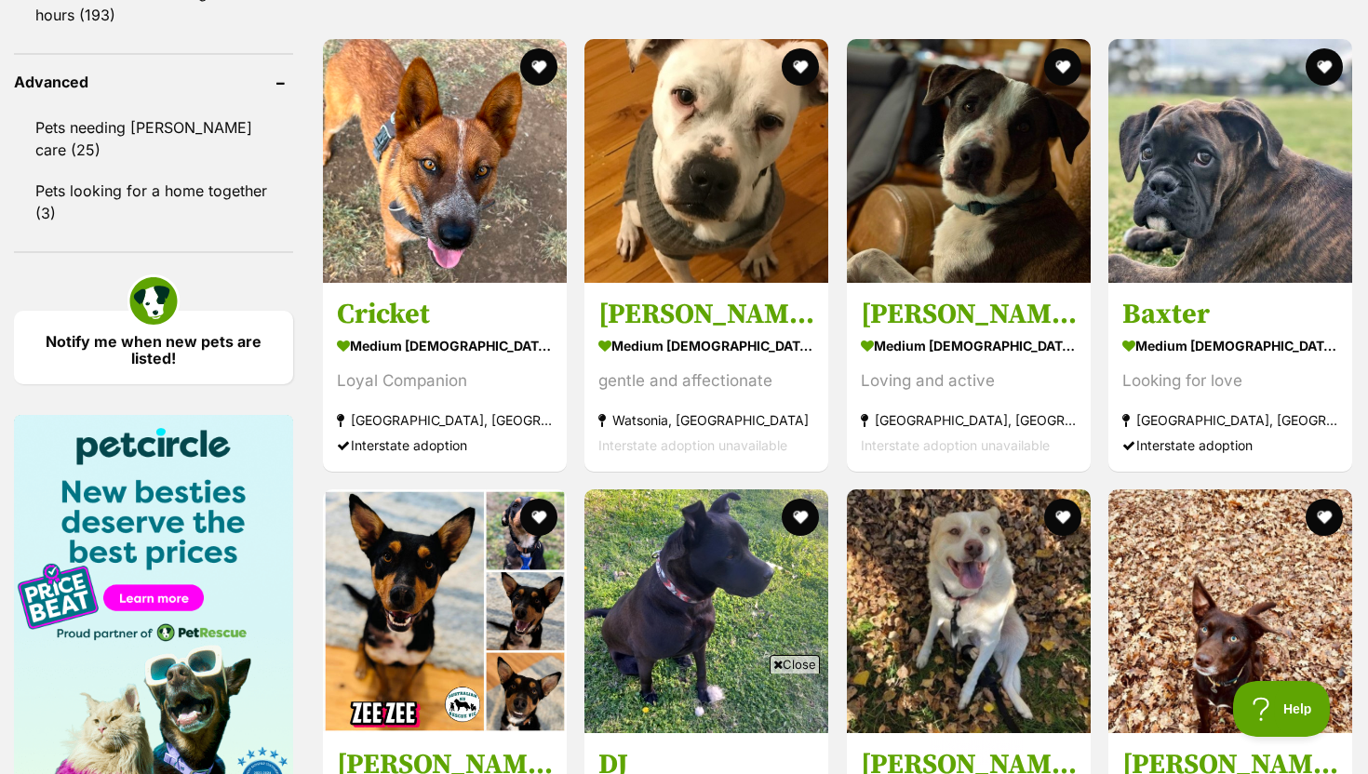
scroll to position [2485, 0]
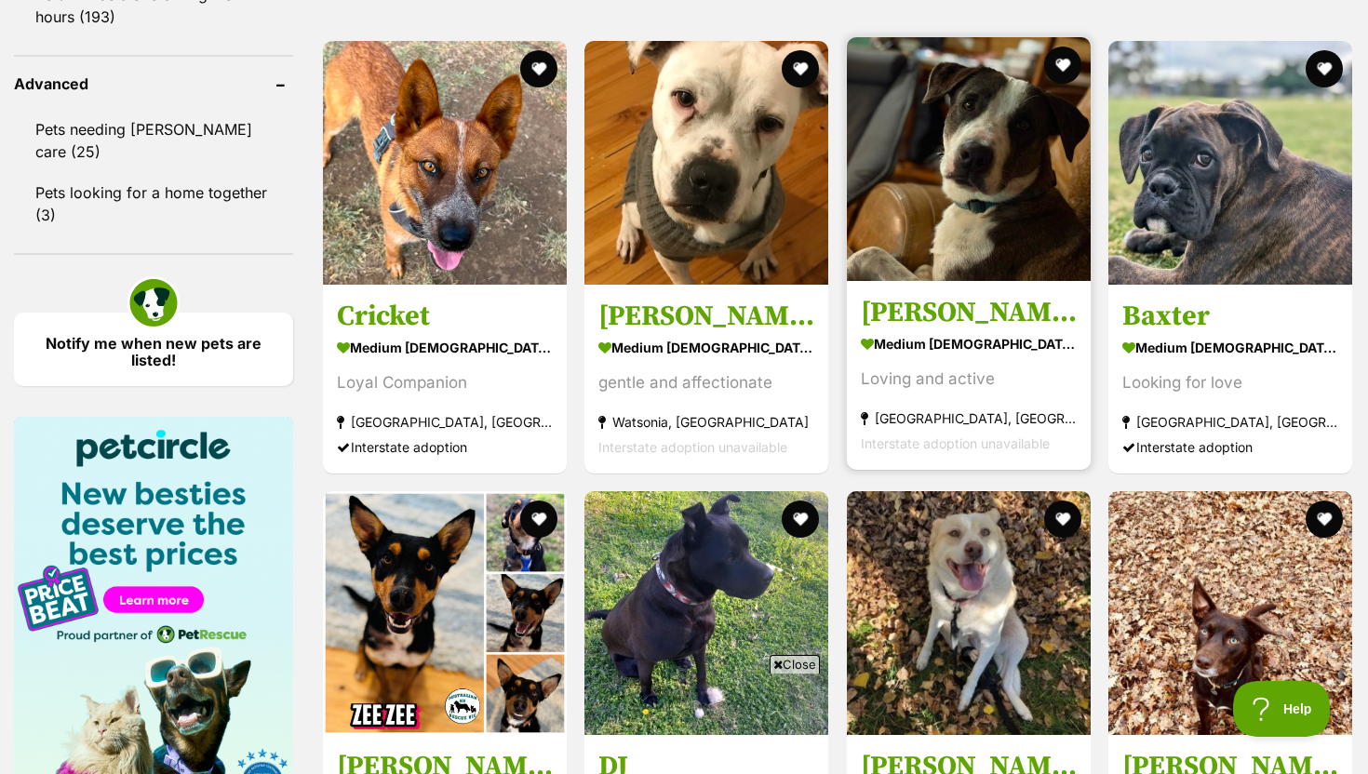
click at [966, 295] on h3 "[PERSON_NAME]" at bounding box center [969, 312] width 216 height 35
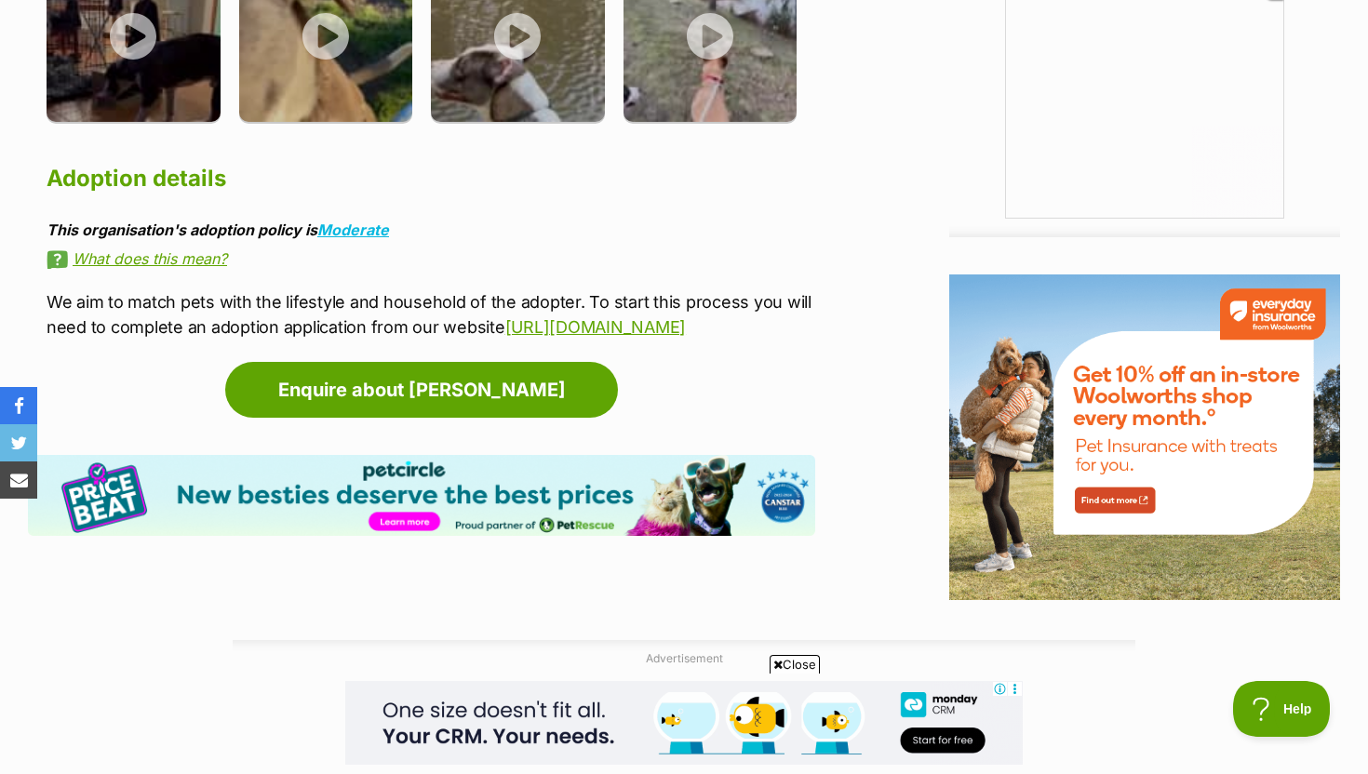
scroll to position [2061, 0]
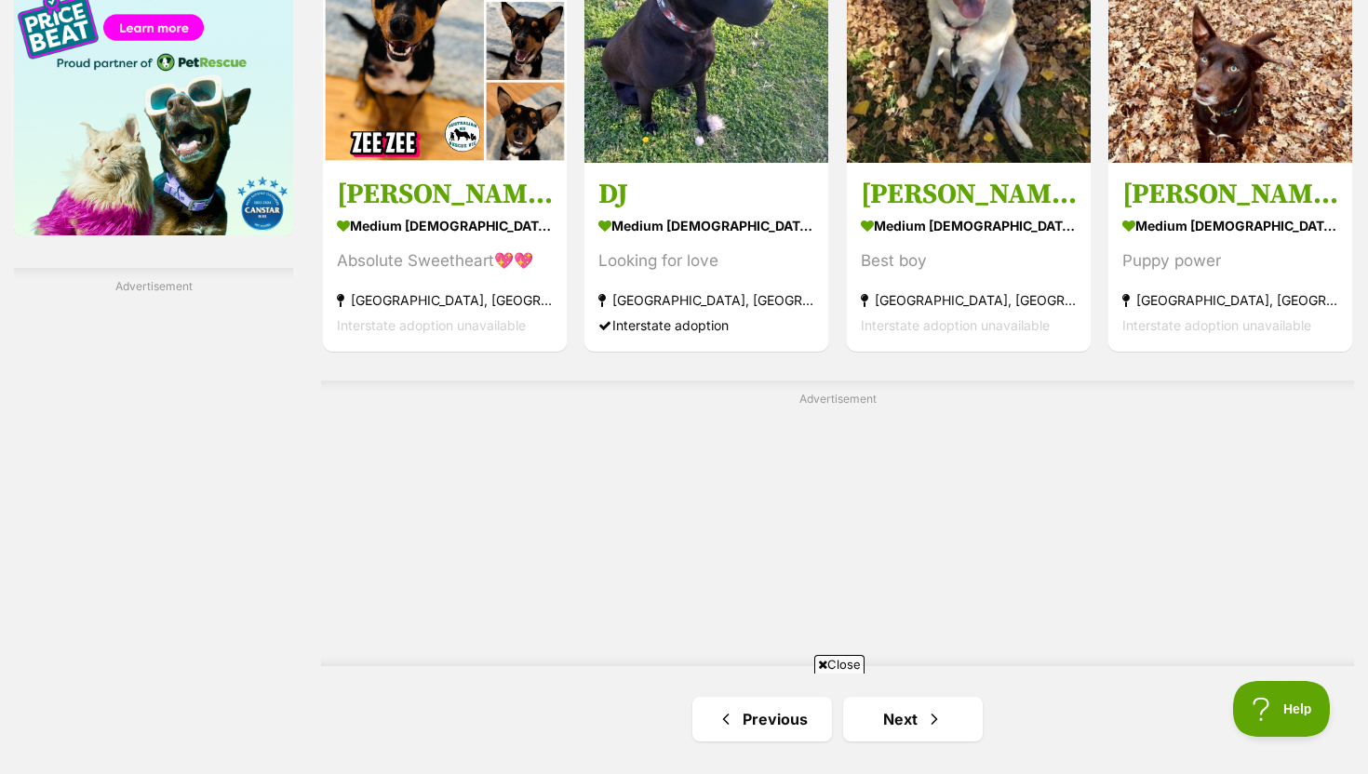
scroll to position [3072, 0]
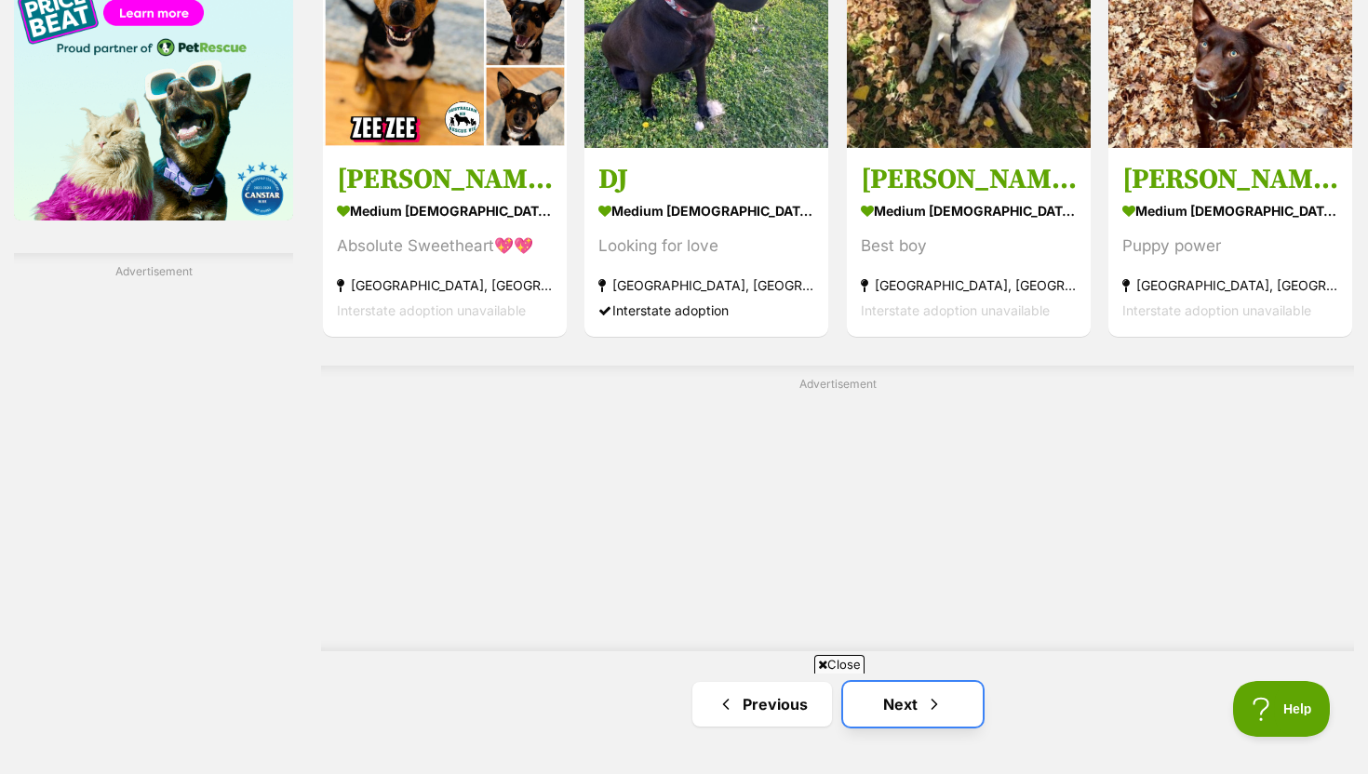
click at [907, 682] on link "Next" at bounding box center [913, 704] width 140 height 45
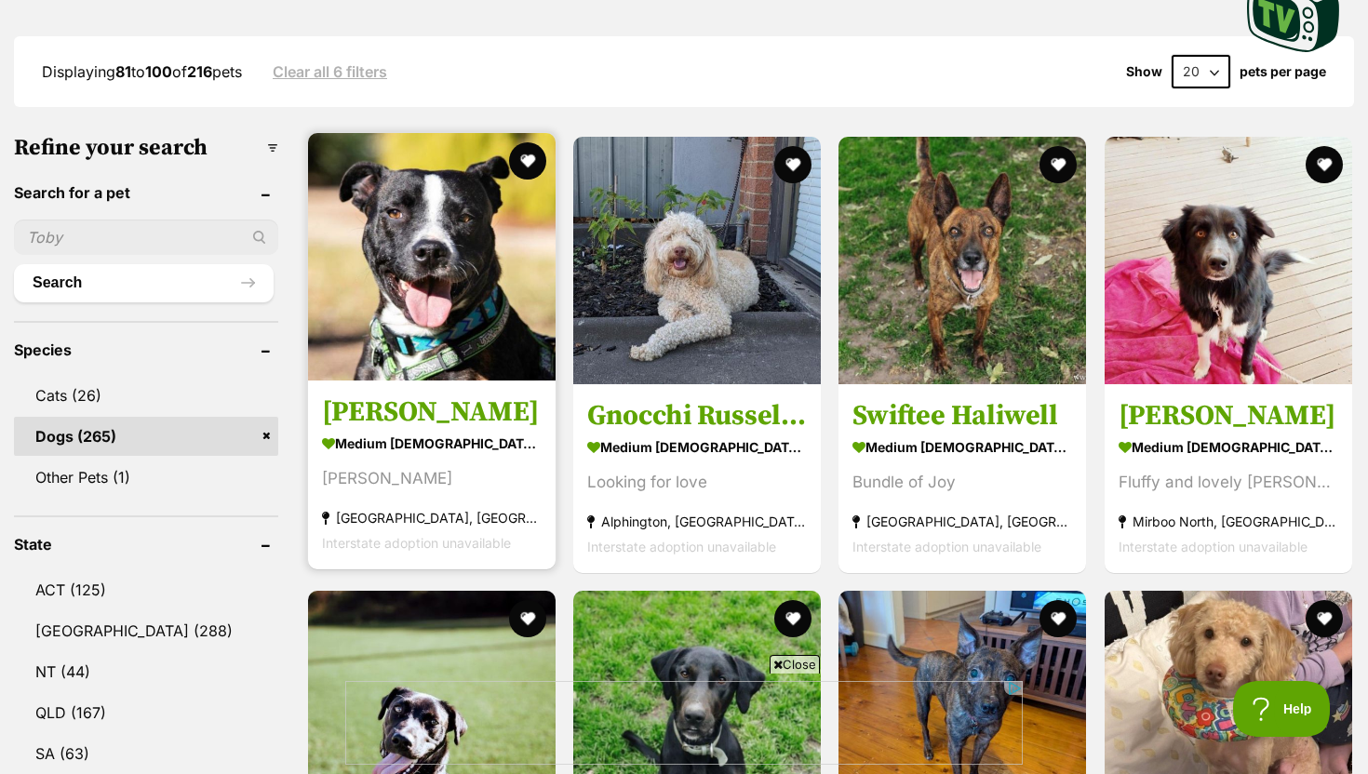
click at [474, 381] on link "Hank Peggotty medium male Dog Handsome Hank Dixons Creek, VIC Interstate adopti…" at bounding box center [432, 475] width 248 height 189
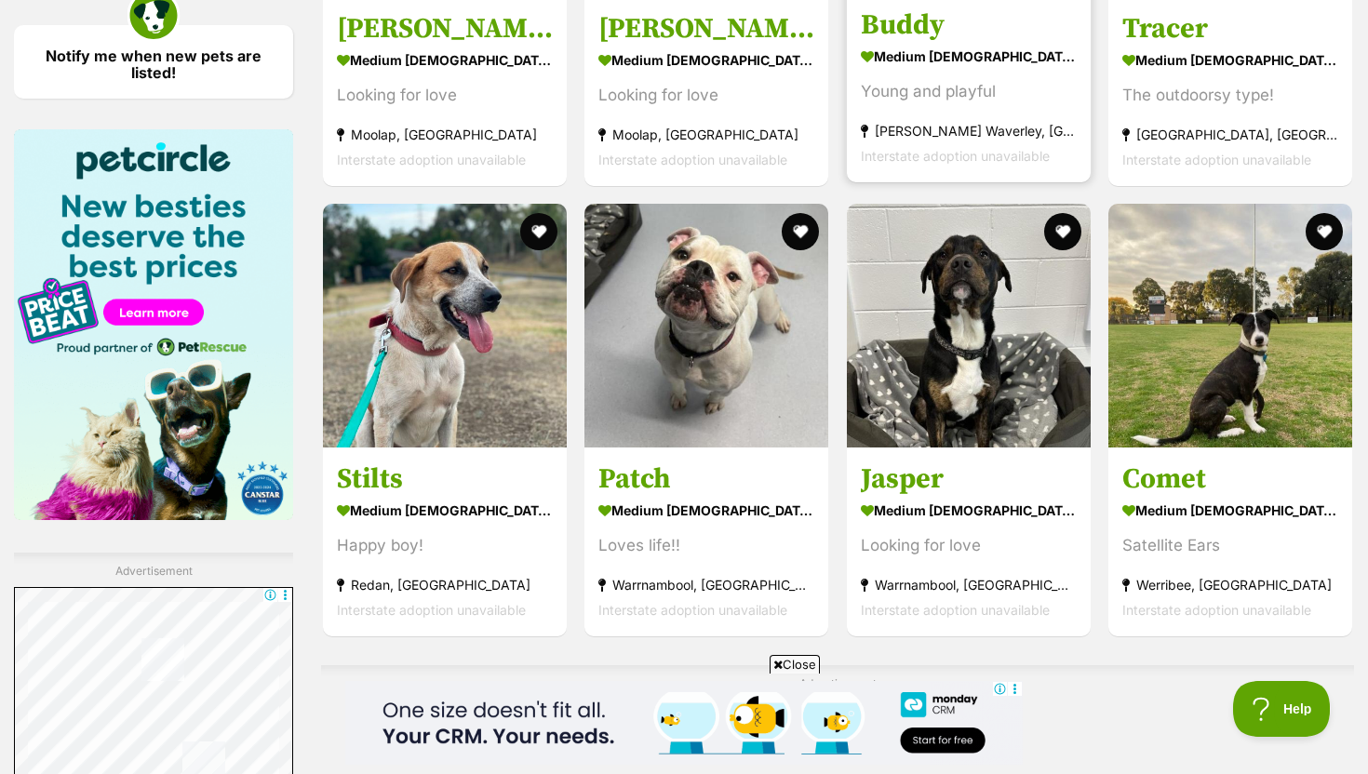
scroll to position [2773, 0]
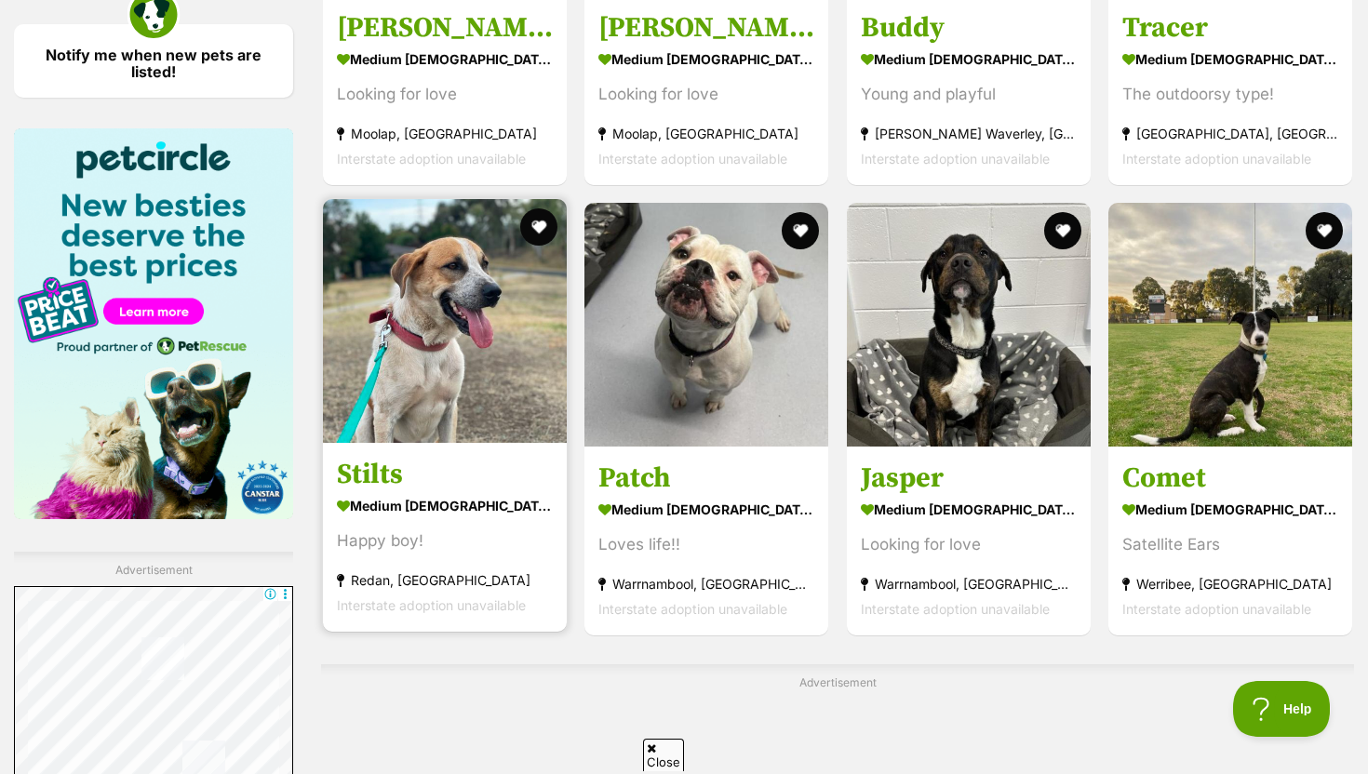
click at [396, 492] on strong "medium male Dog" at bounding box center [445, 505] width 216 height 27
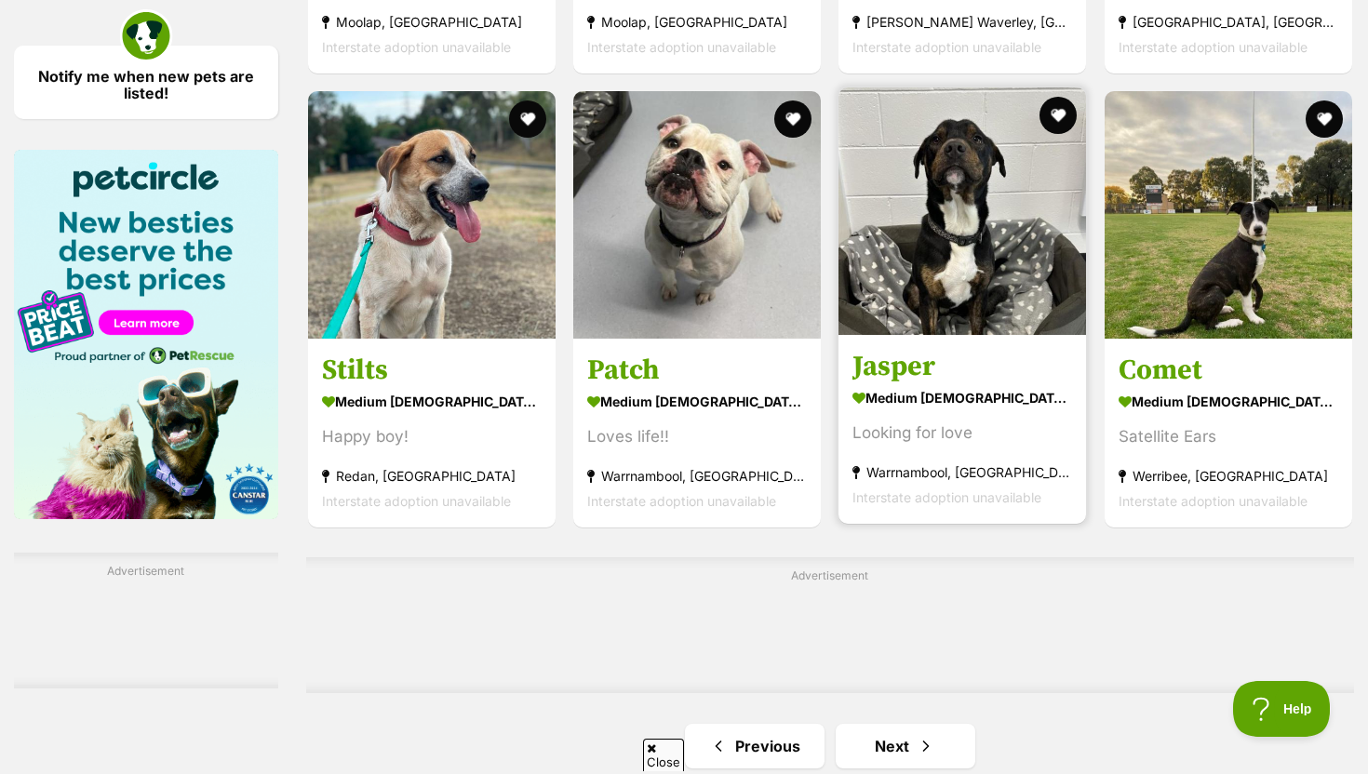
click at [951, 421] on div "Looking for love" at bounding box center [963, 433] width 220 height 25
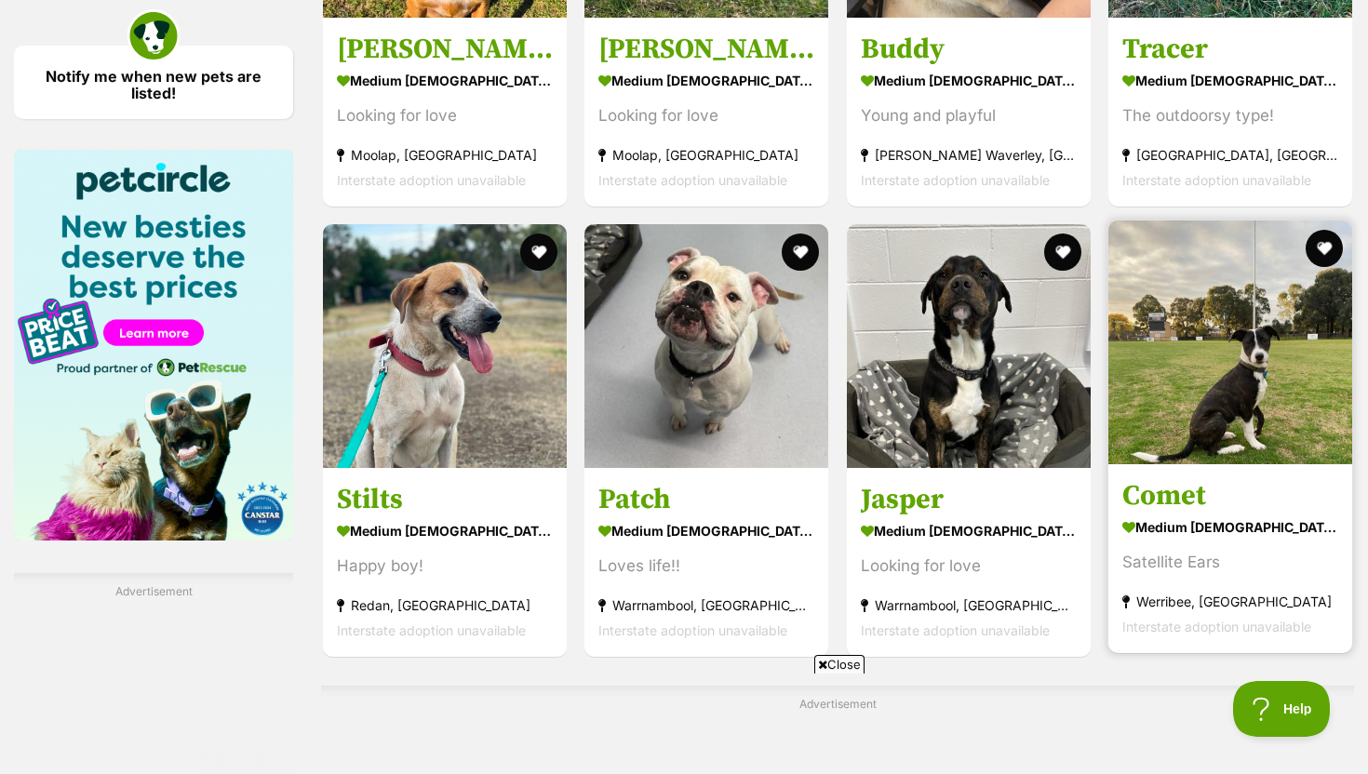
click at [1199, 478] on h3 "Comet" at bounding box center [1231, 495] width 216 height 35
